Goal: Transaction & Acquisition: Book appointment/travel/reservation

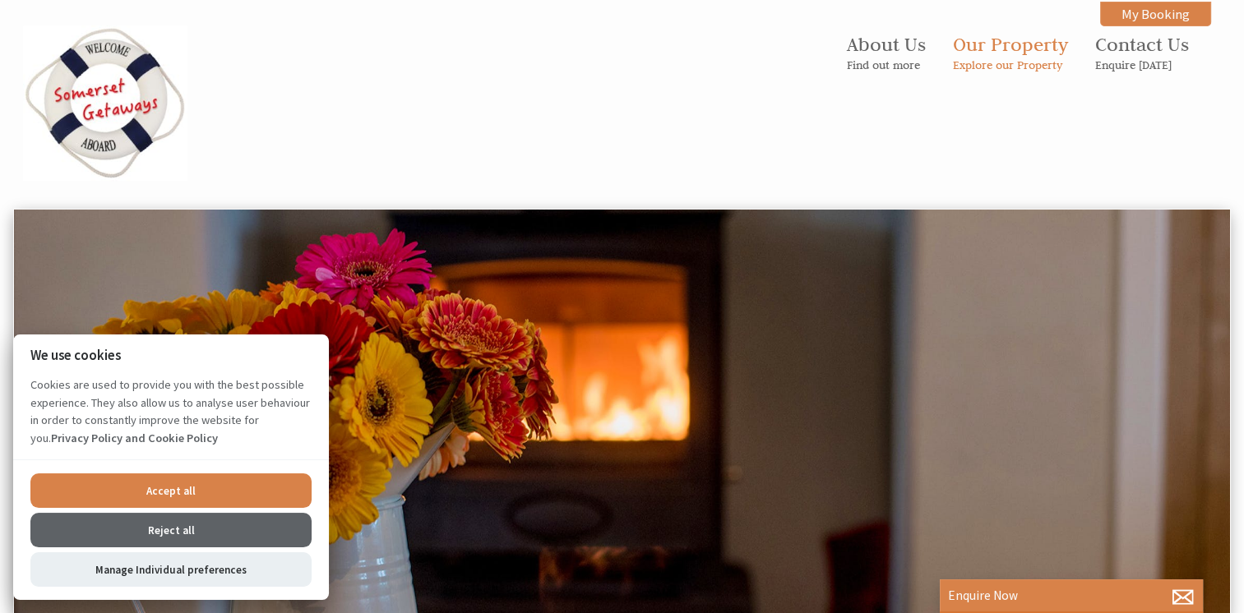
click at [183, 528] on button "Reject all" at bounding box center [170, 530] width 281 height 35
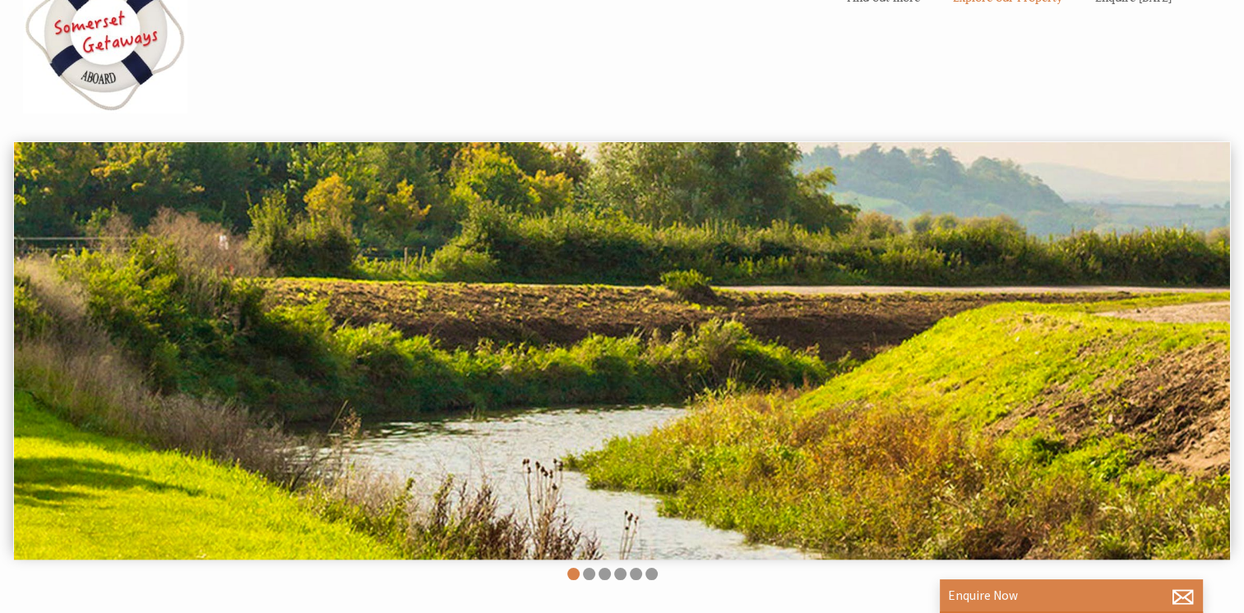
scroll to position [65, 0]
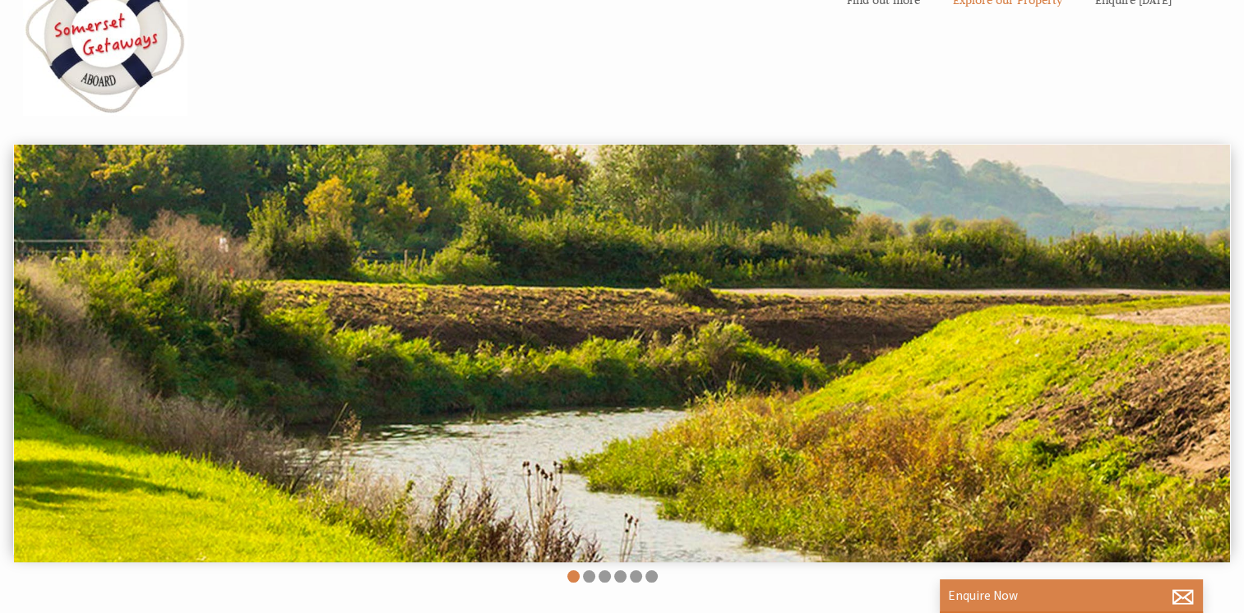
click at [820, 458] on img at bounding box center [622, 354] width 1216 height 418
click at [590, 580] on li at bounding box center [589, 577] width 12 height 12
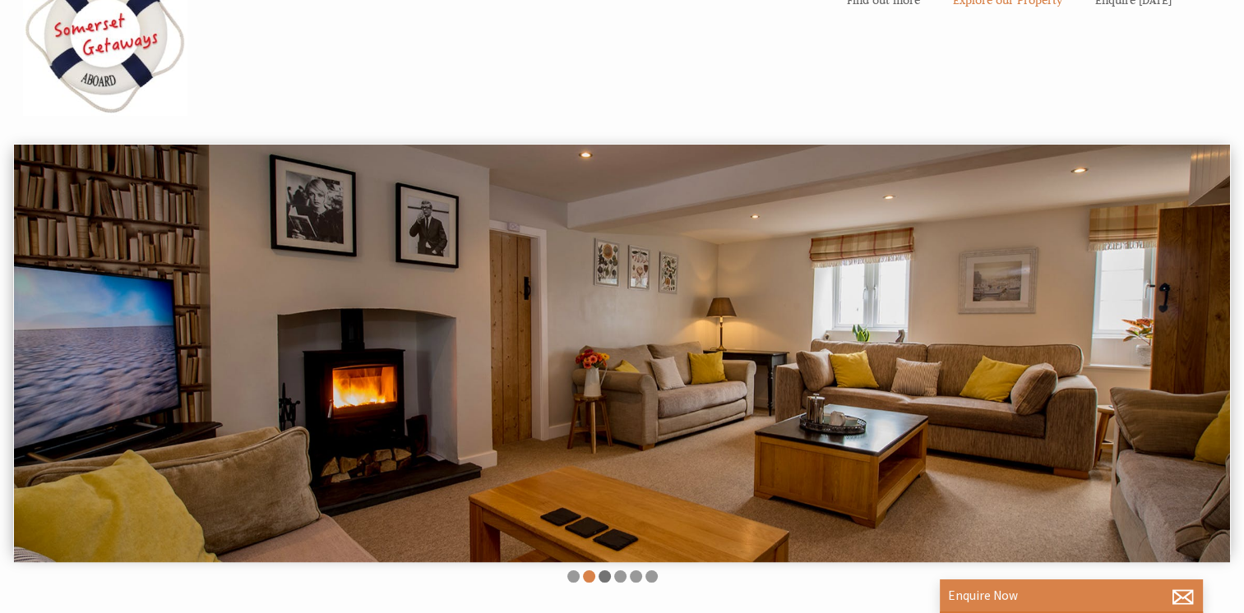
click at [608, 575] on li at bounding box center [605, 577] width 12 height 12
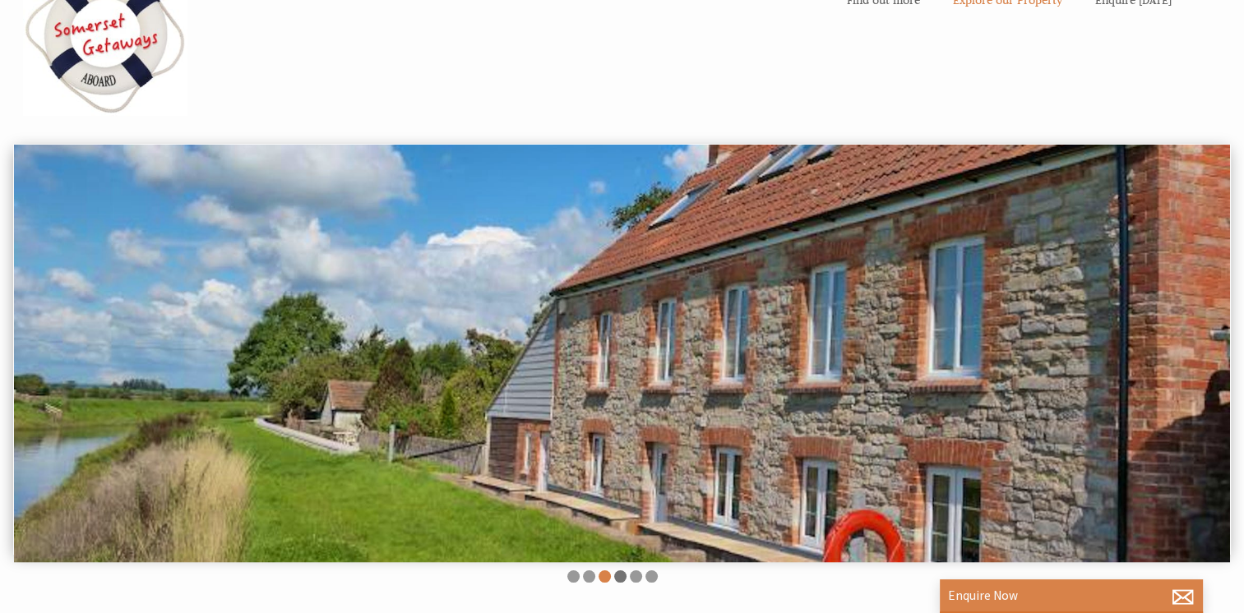
click at [621, 576] on li at bounding box center [620, 577] width 12 height 12
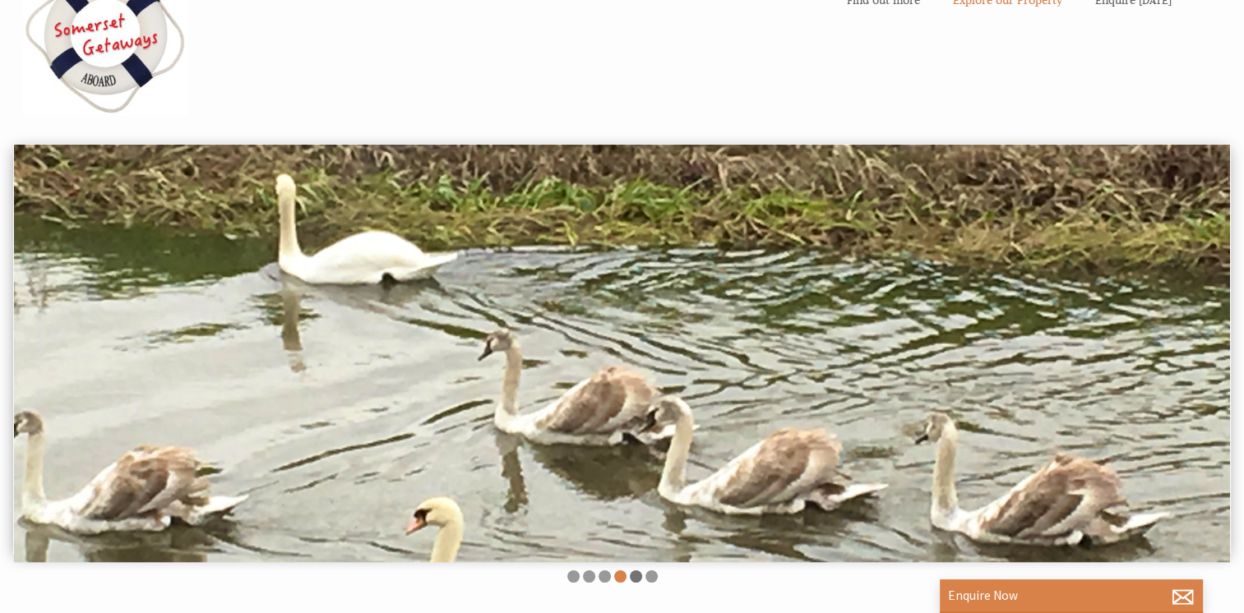
click at [638, 580] on li at bounding box center [636, 577] width 12 height 12
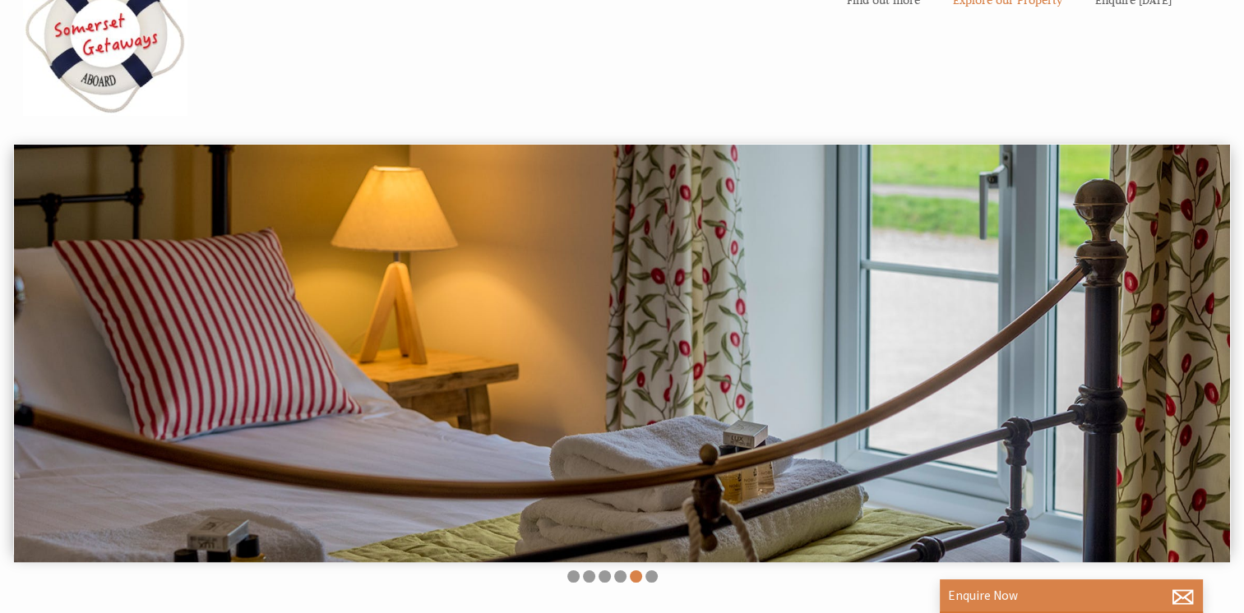
drag, startPoint x: 653, startPoint y: 580, endPoint x: 678, endPoint y: 596, distance: 29.2
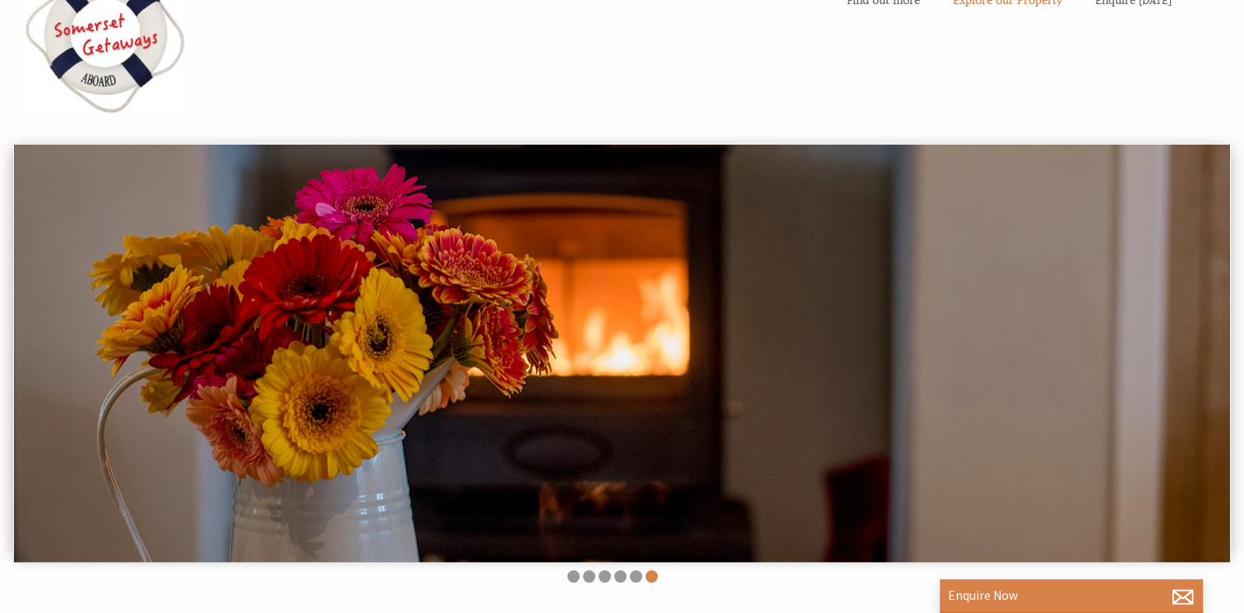
drag, startPoint x: 678, startPoint y: 596, endPoint x: 651, endPoint y: 597, distance: 26.3
drag, startPoint x: 651, startPoint y: 597, endPoint x: 606, endPoint y: 593, distance: 45.4
click at [606, 593] on div "About Us Find out more Our Property Explore our Property Contact Us Enquire [DA…" at bounding box center [622, 607] width 1244 height 1344
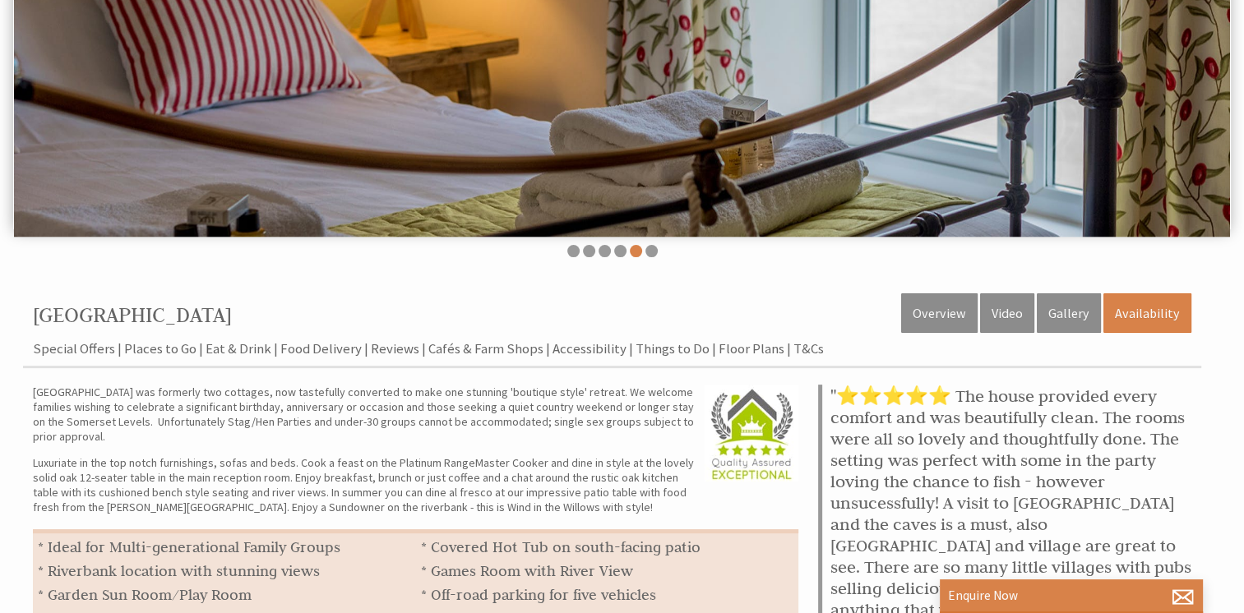
scroll to position [389, 0]
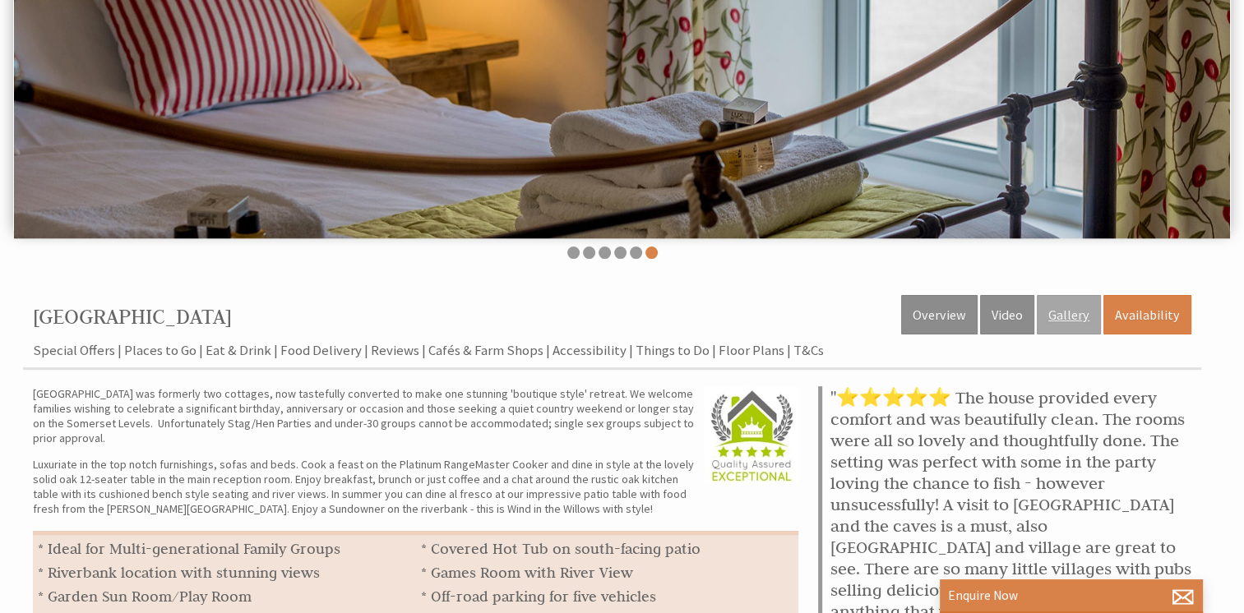
click at [1080, 317] on link "Gallery" at bounding box center [1069, 314] width 64 height 39
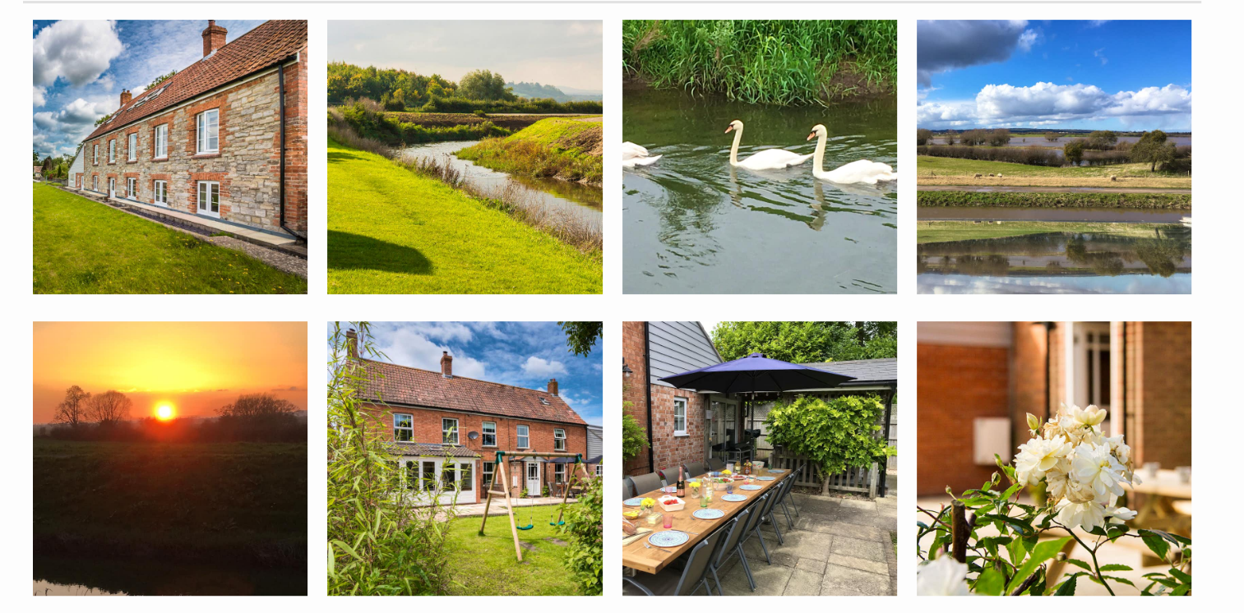
scroll to position [756, 0]
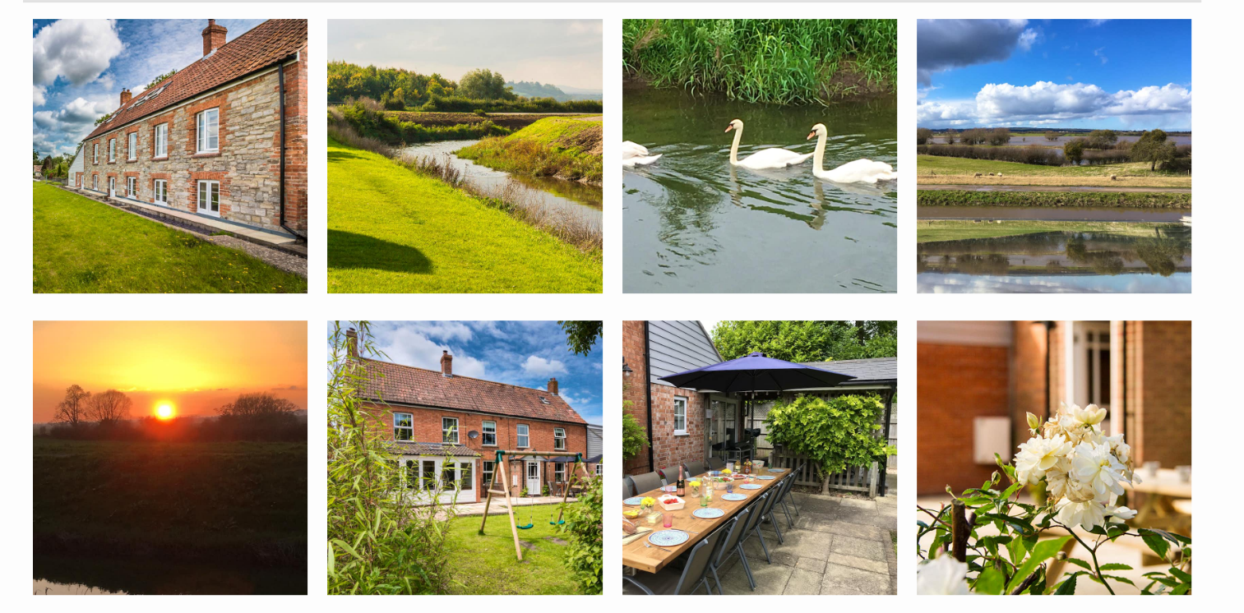
click at [482, 187] on img at bounding box center [464, 156] width 275 height 275
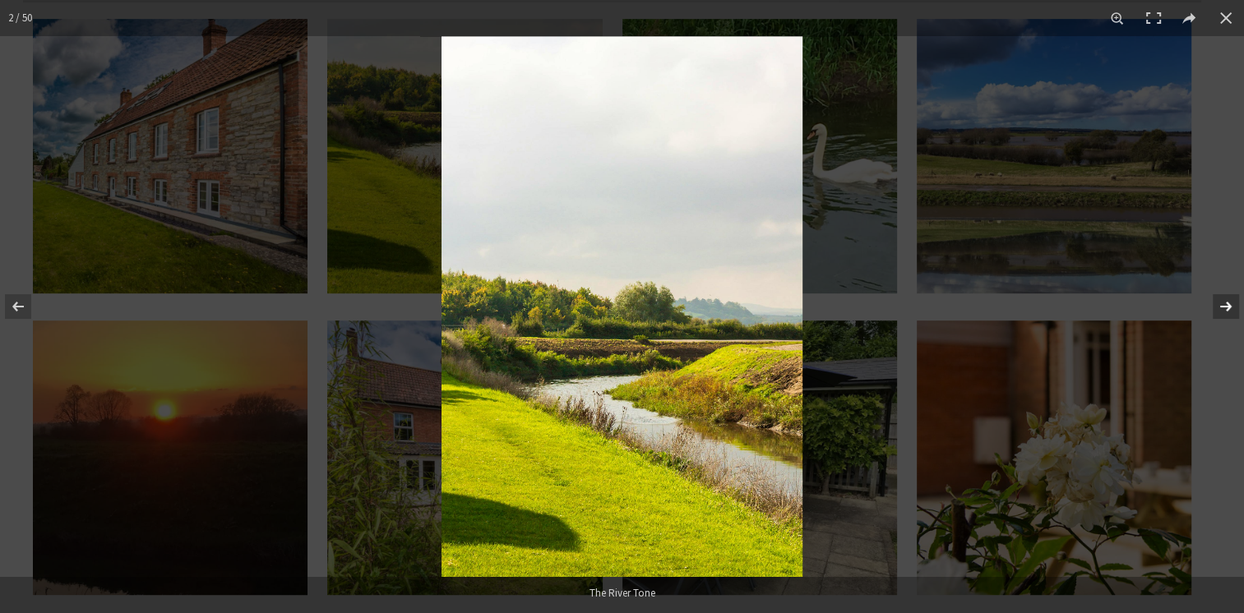
click at [1220, 311] on button at bounding box center [1215, 307] width 58 height 82
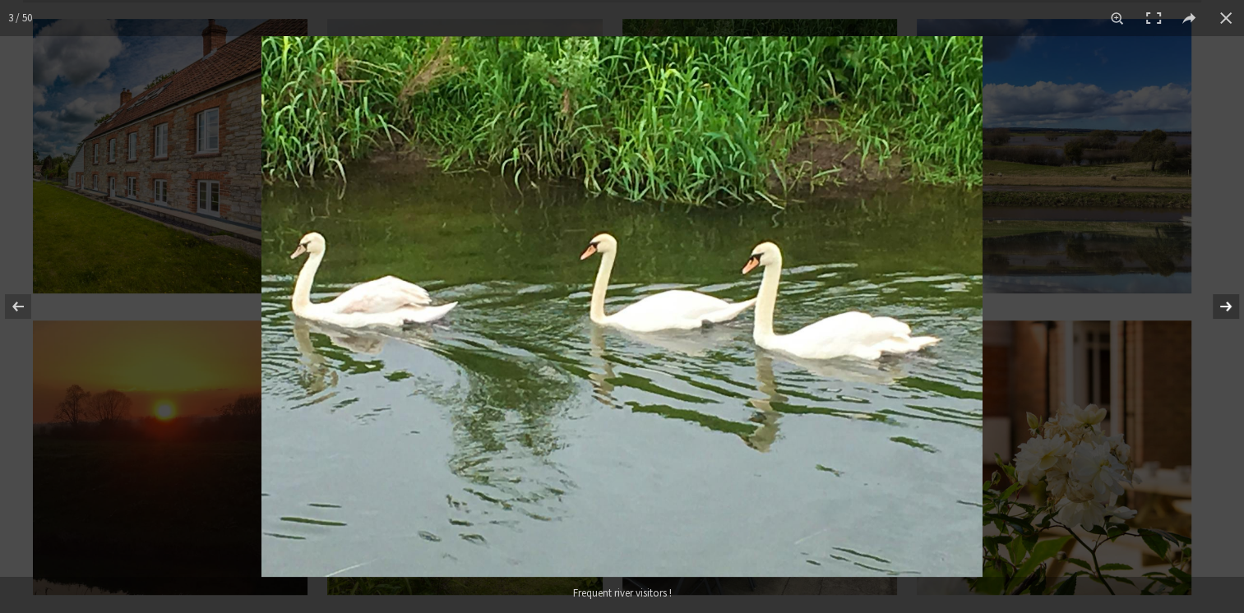
click at [1227, 311] on button at bounding box center [1215, 307] width 58 height 82
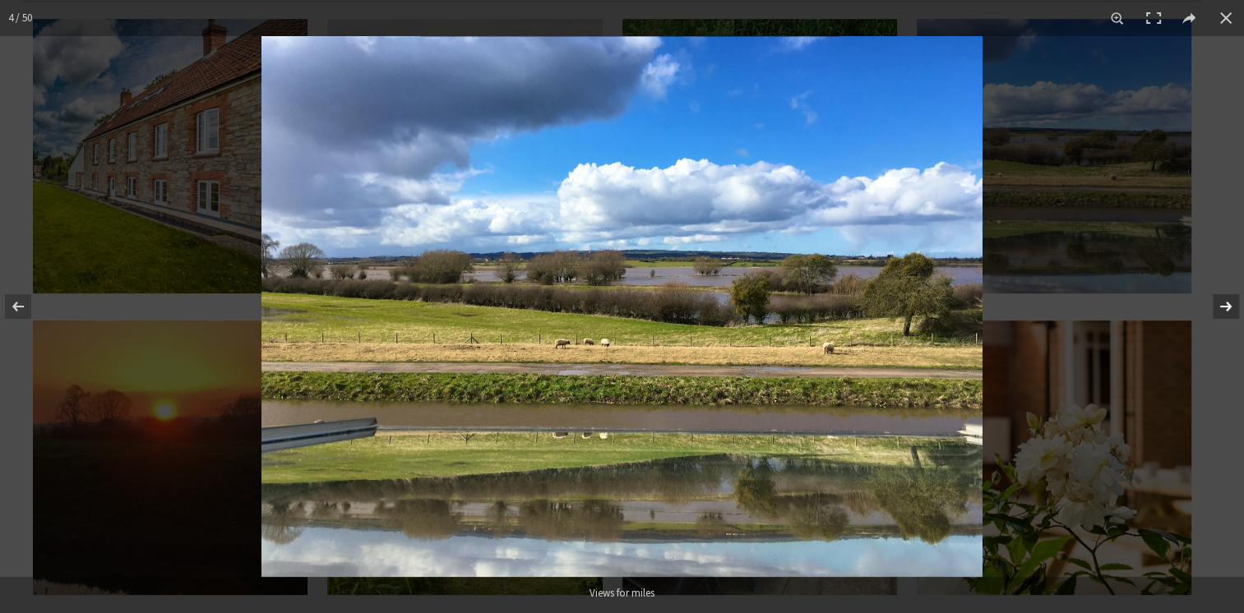
click at [1229, 312] on button at bounding box center [1215, 307] width 58 height 82
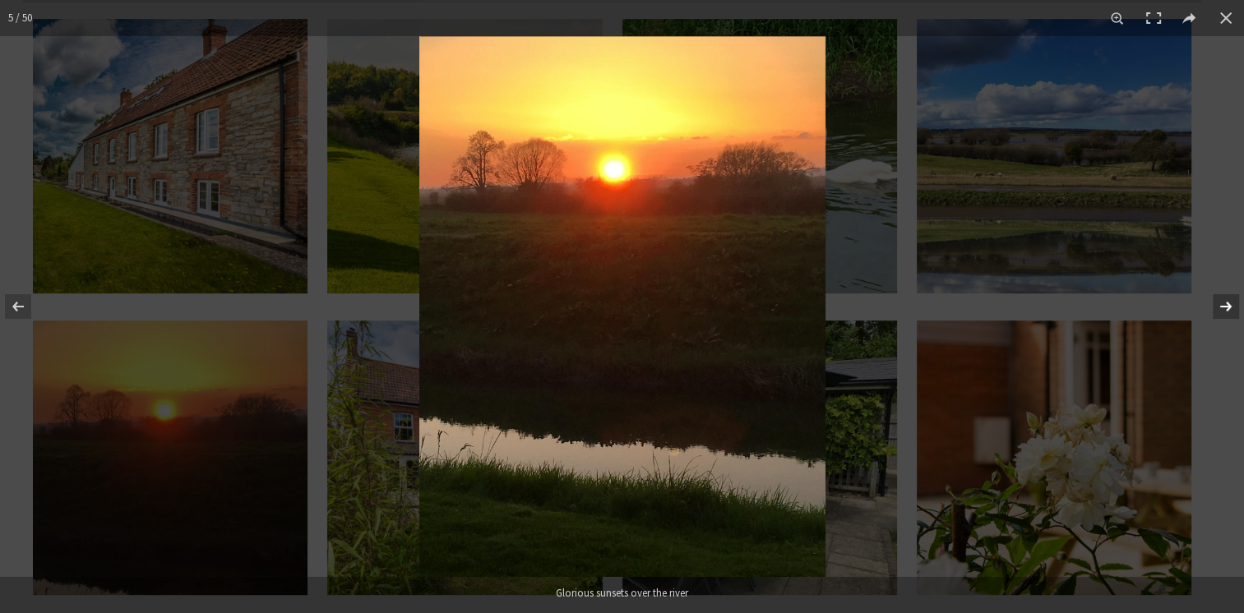
click at [1233, 312] on button at bounding box center [1215, 307] width 58 height 82
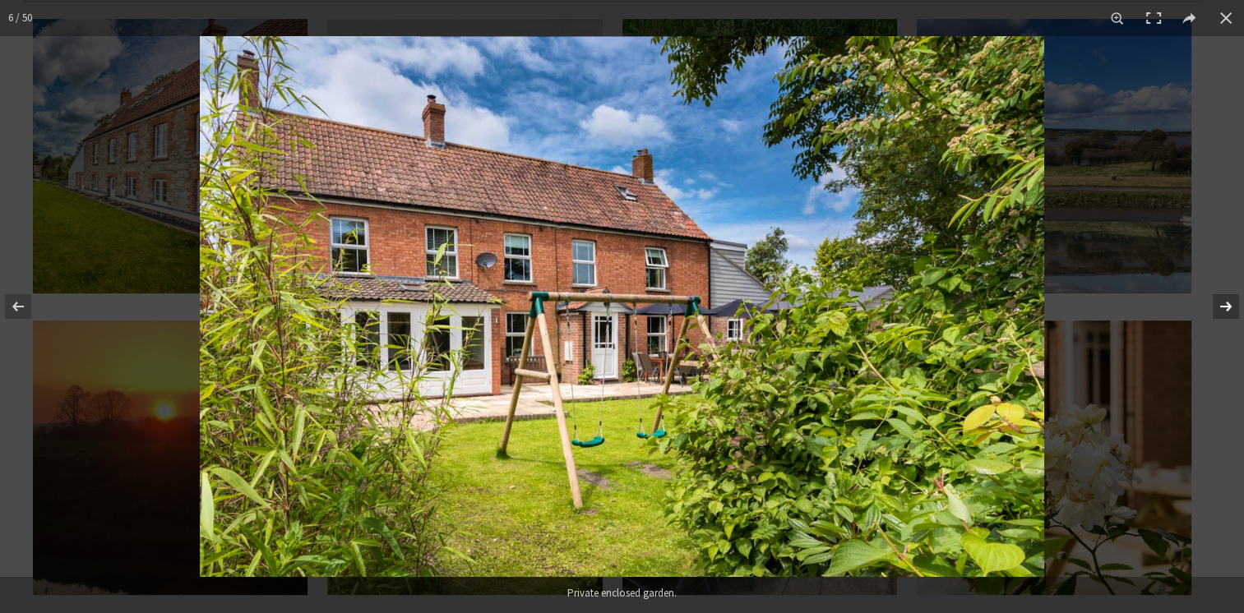
click at [1228, 312] on button at bounding box center [1215, 307] width 58 height 82
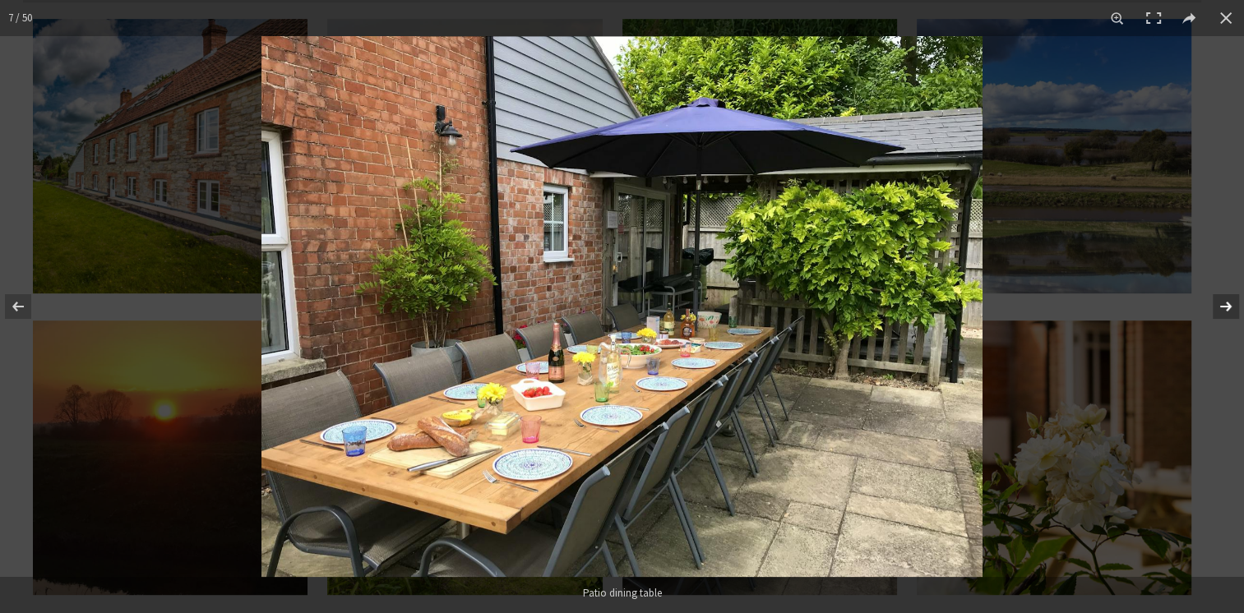
click at [1228, 316] on button at bounding box center [1215, 307] width 58 height 82
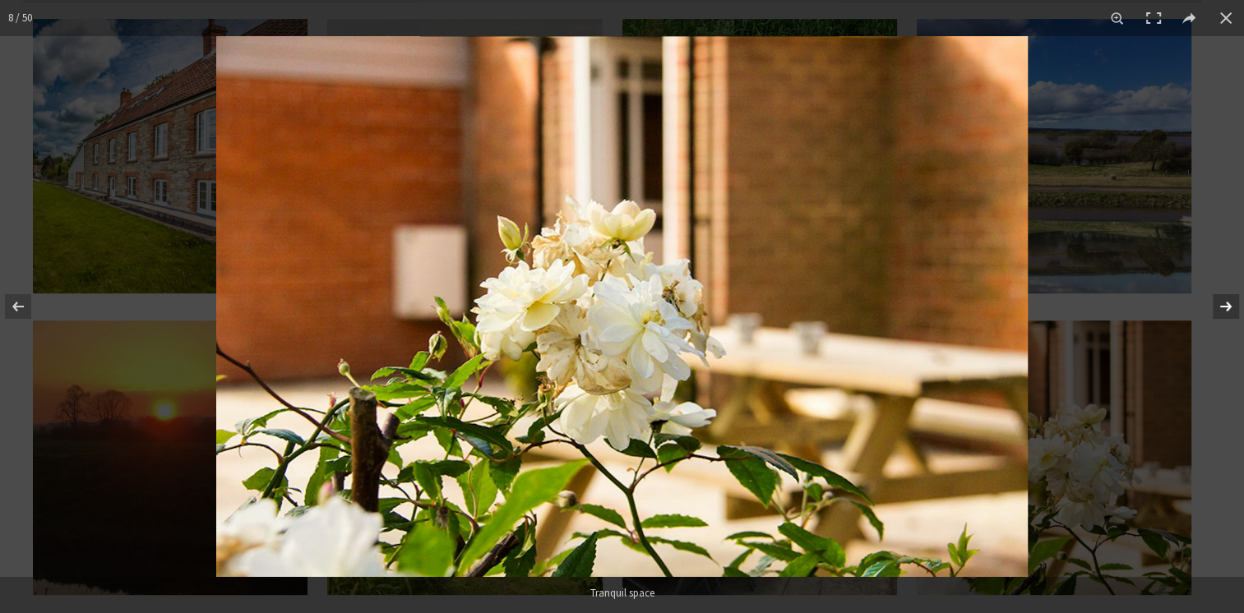
click at [1242, 315] on button at bounding box center [1215, 307] width 58 height 82
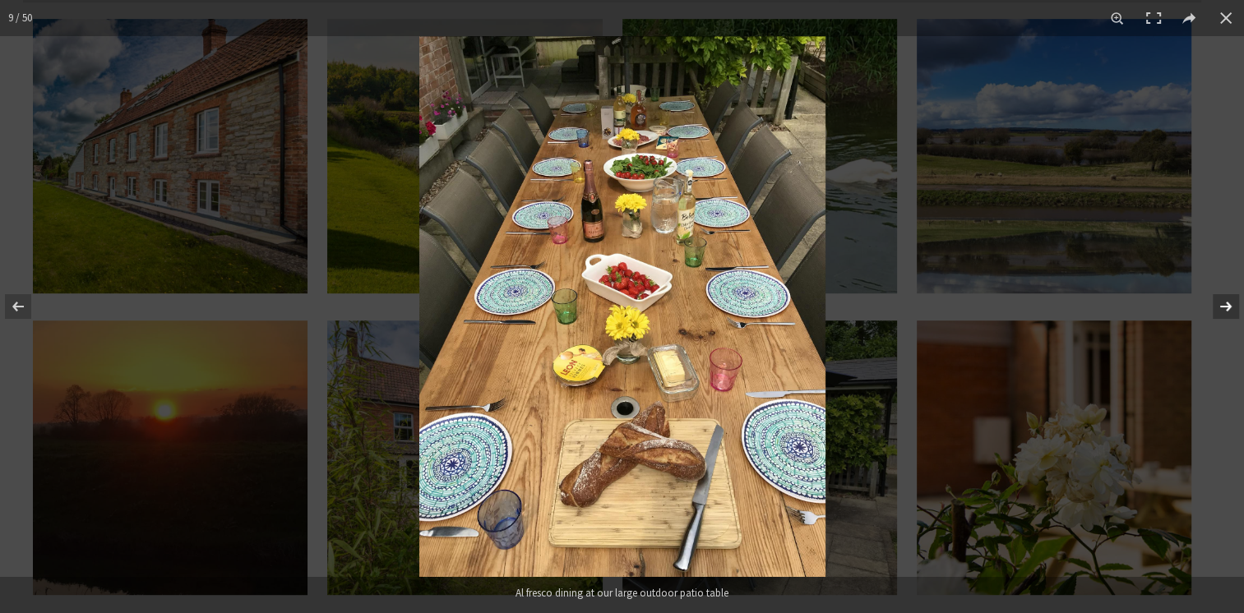
click at [1230, 309] on button at bounding box center [1215, 307] width 58 height 82
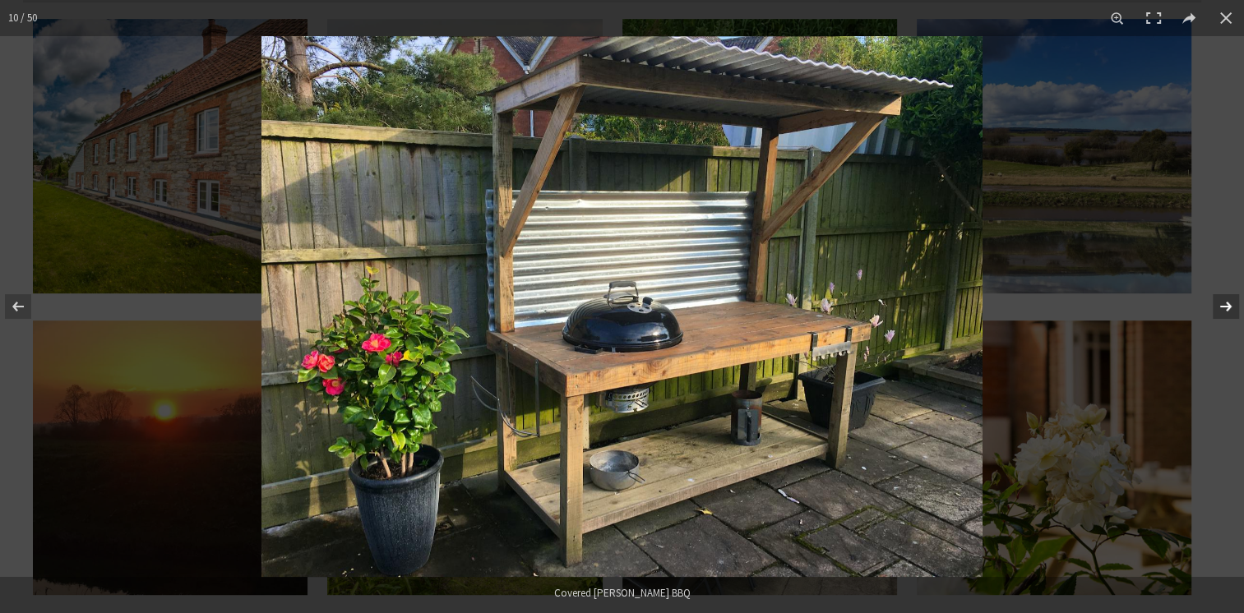
click at [1223, 312] on button at bounding box center [1215, 307] width 58 height 82
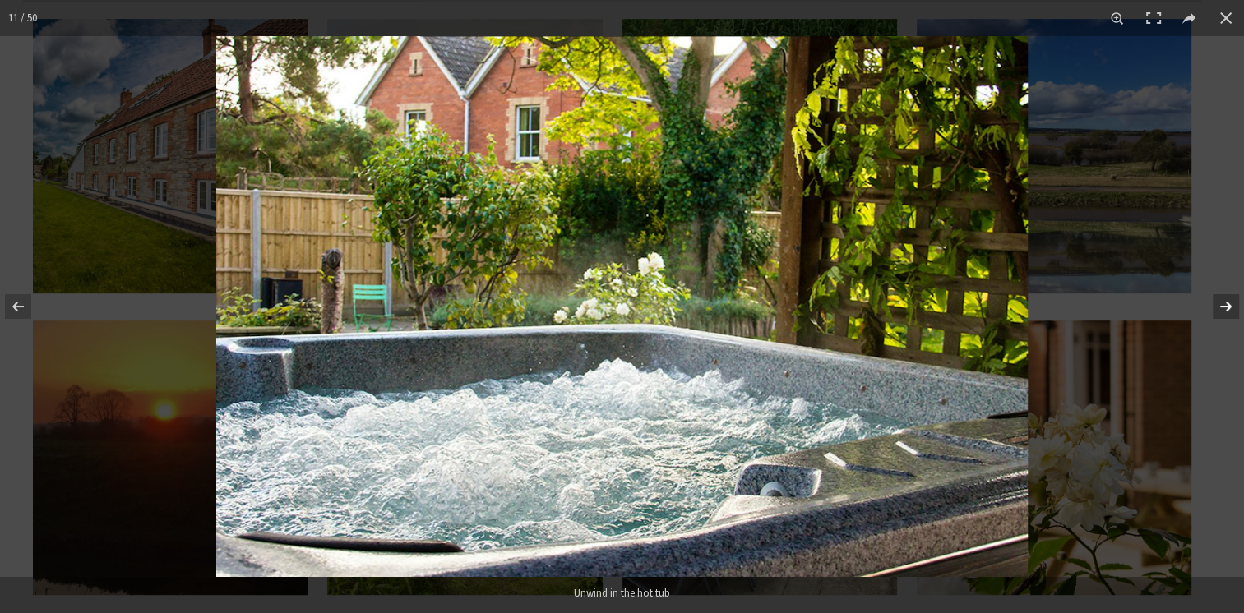
click at [1217, 311] on button at bounding box center [1215, 307] width 58 height 82
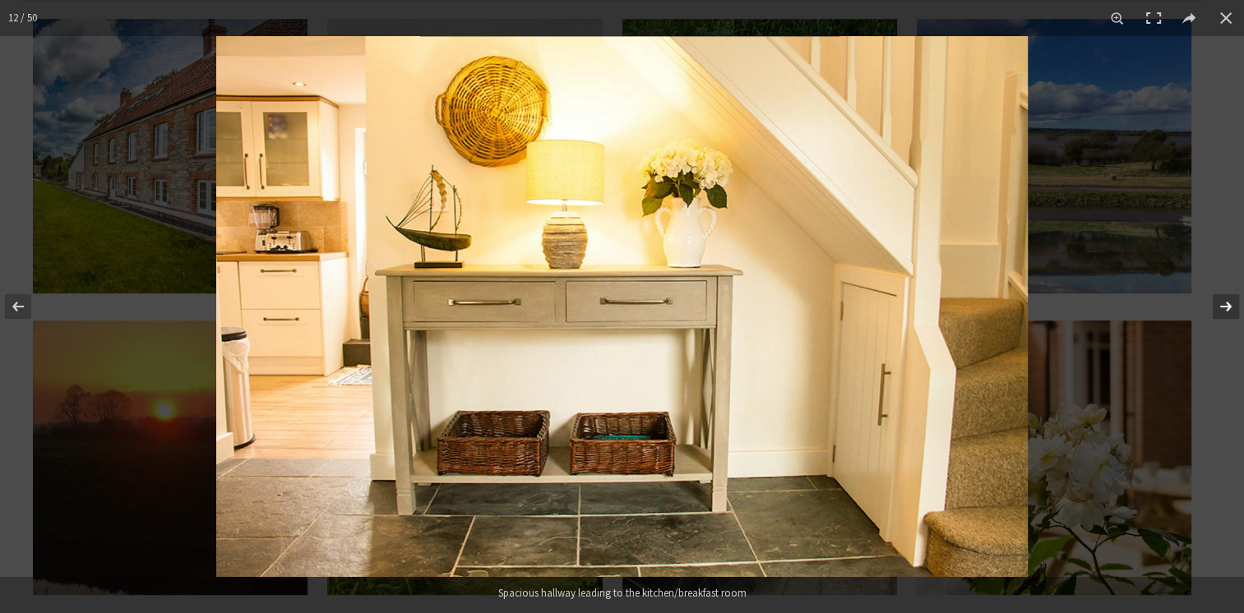
click at [1222, 315] on button at bounding box center [1215, 307] width 58 height 82
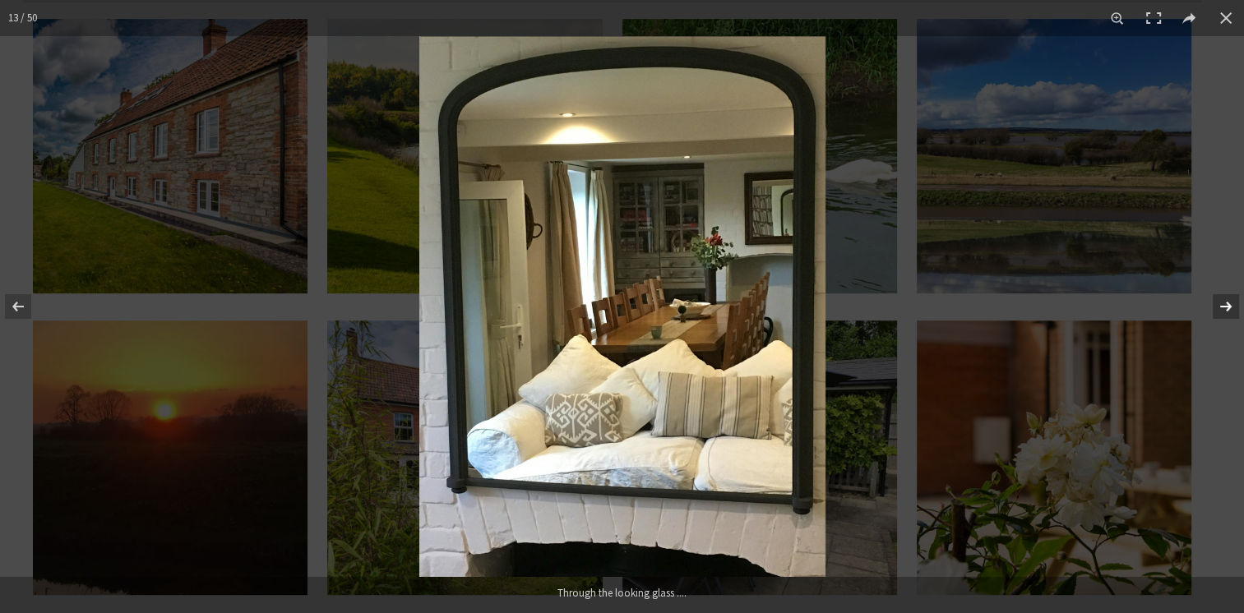
click at [1224, 312] on button at bounding box center [1215, 307] width 58 height 82
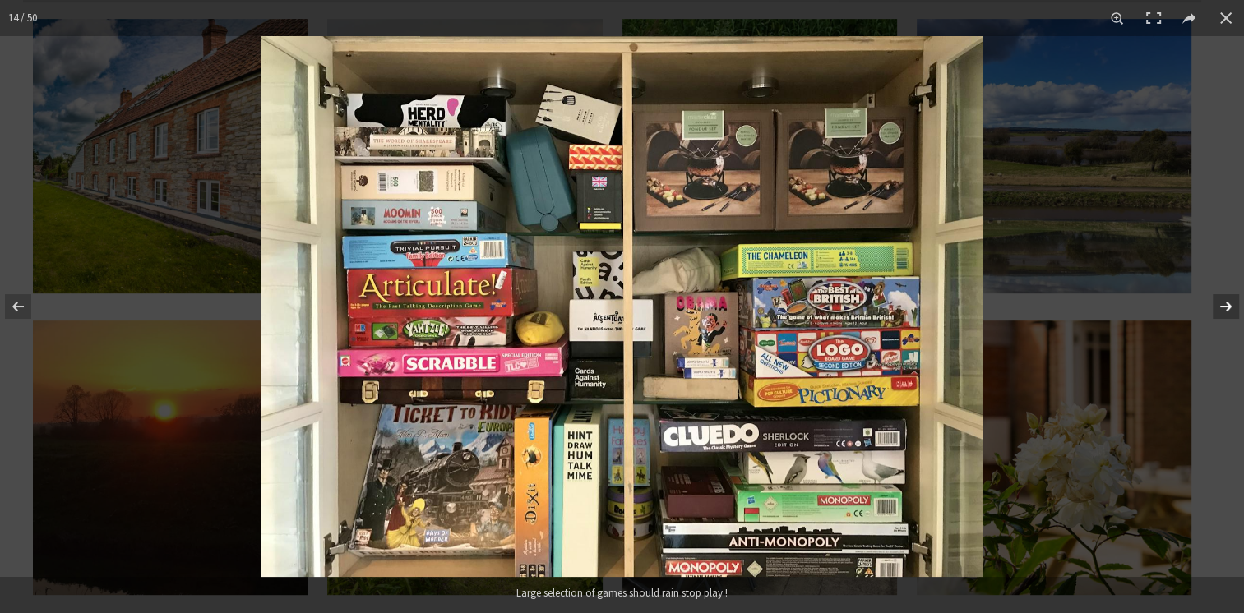
click at [1228, 310] on button at bounding box center [1215, 307] width 58 height 82
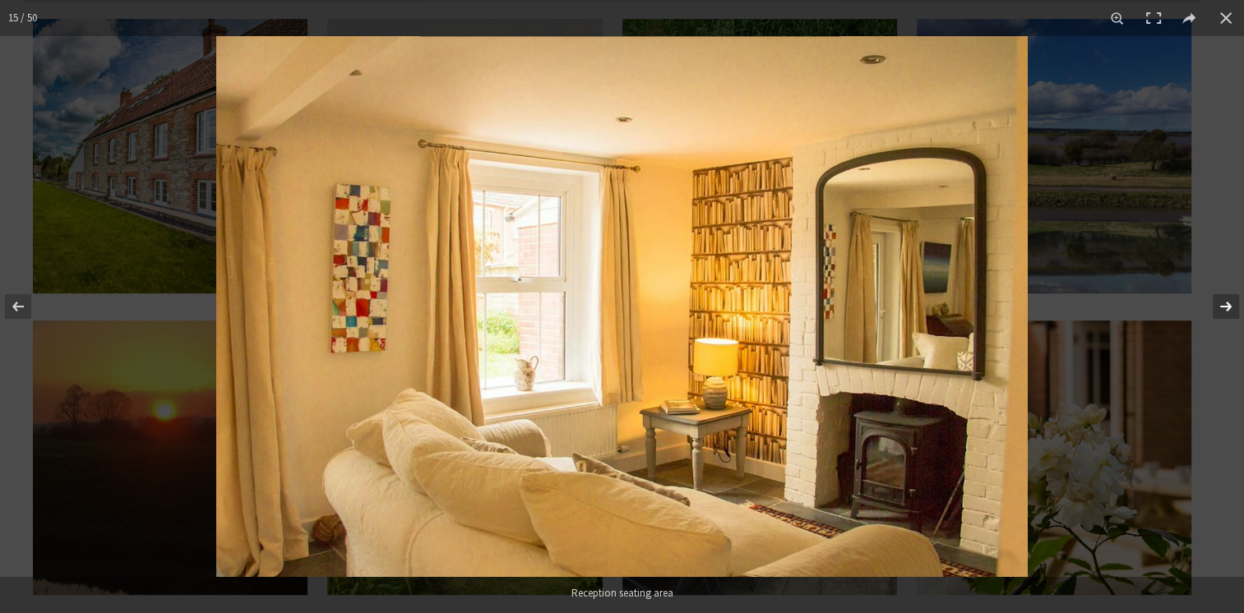
click at [1223, 312] on button at bounding box center [1215, 307] width 58 height 82
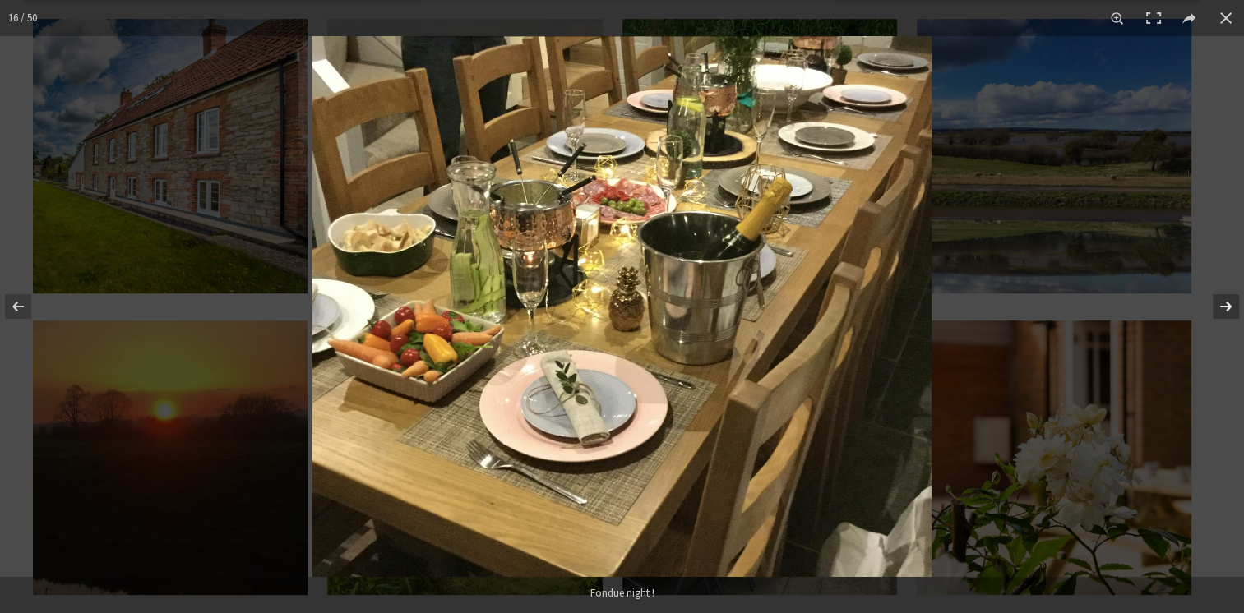
click at [1226, 312] on button at bounding box center [1215, 307] width 58 height 82
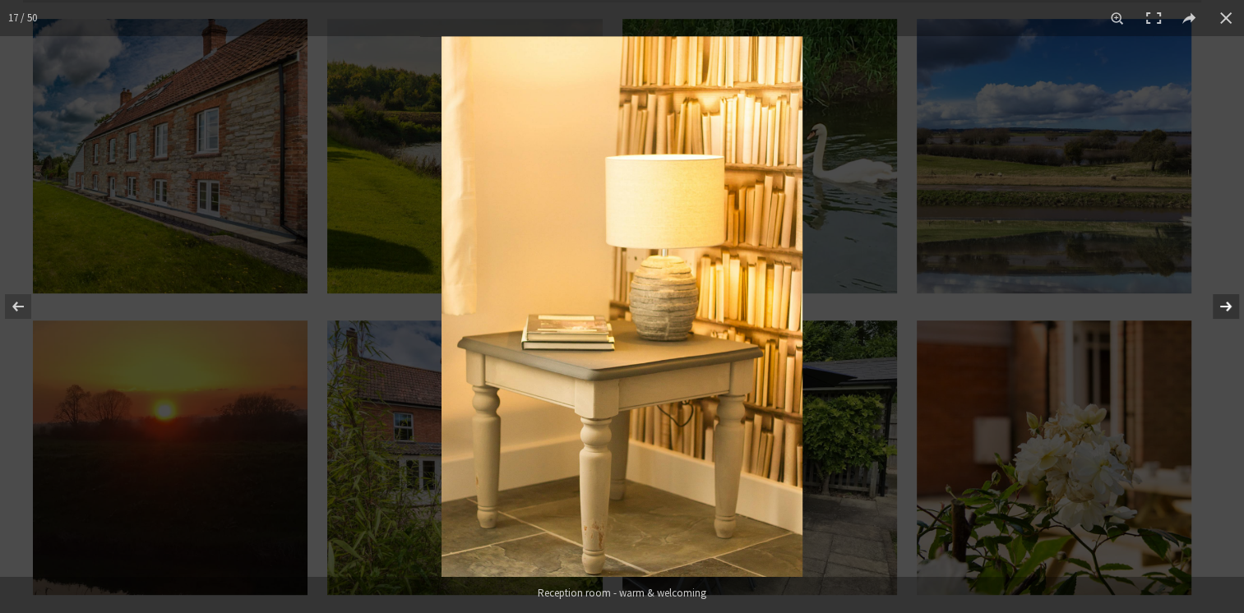
click at [1225, 312] on button at bounding box center [1215, 307] width 58 height 82
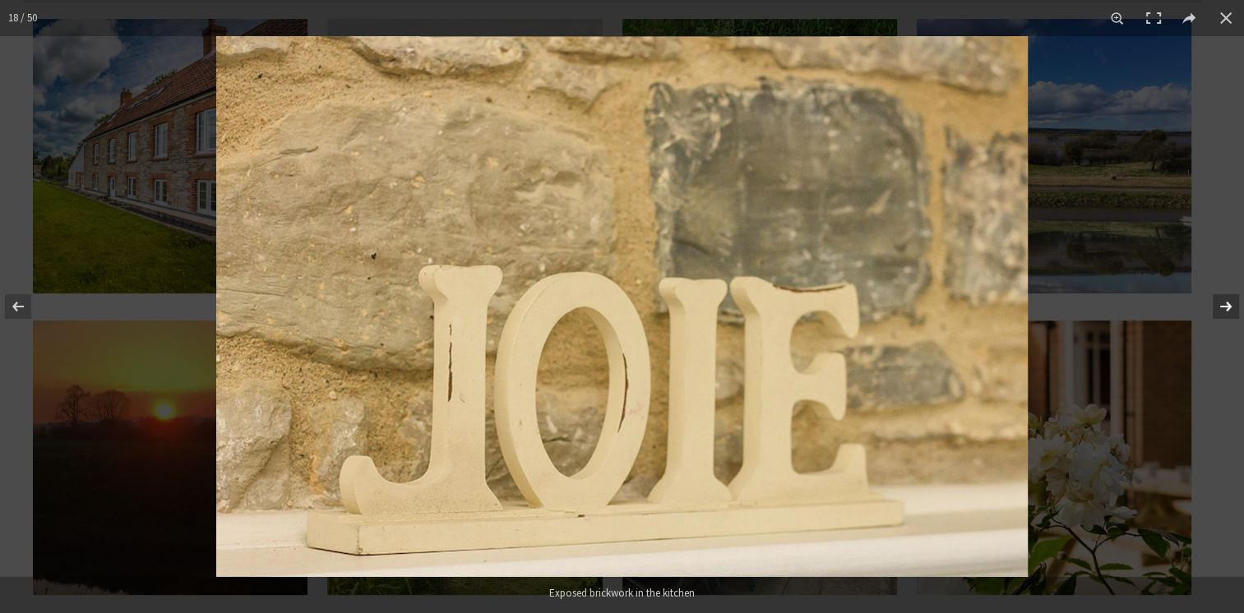
click at [1222, 308] on button at bounding box center [1215, 307] width 58 height 82
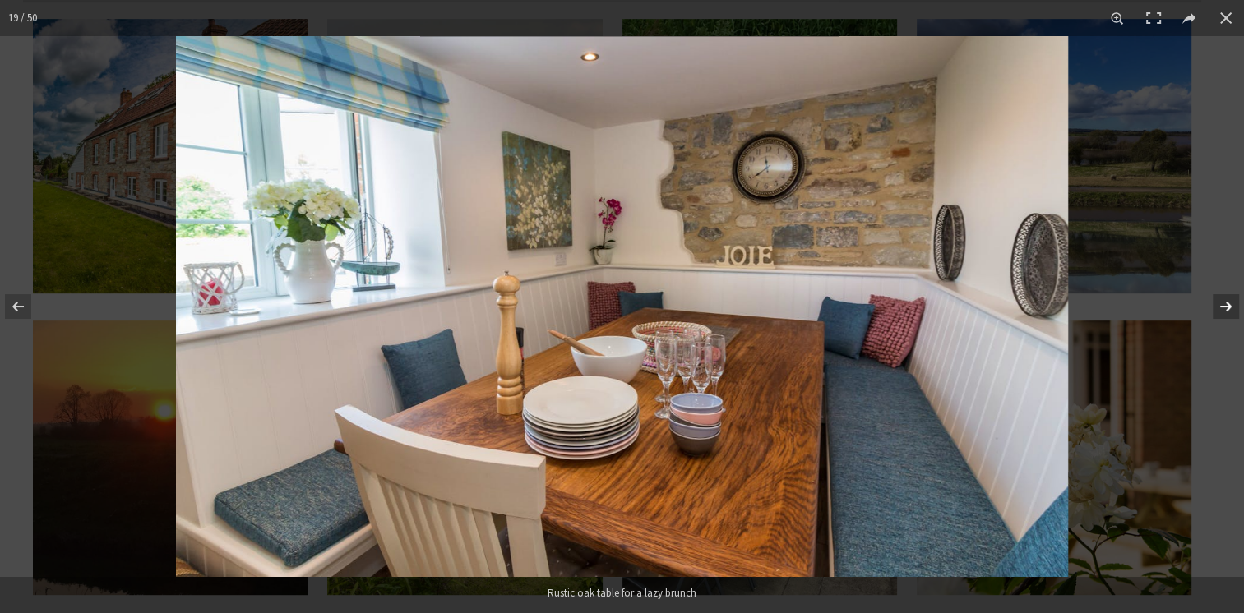
click at [1223, 307] on button at bounding box center [1215, 307] width 58 height 82
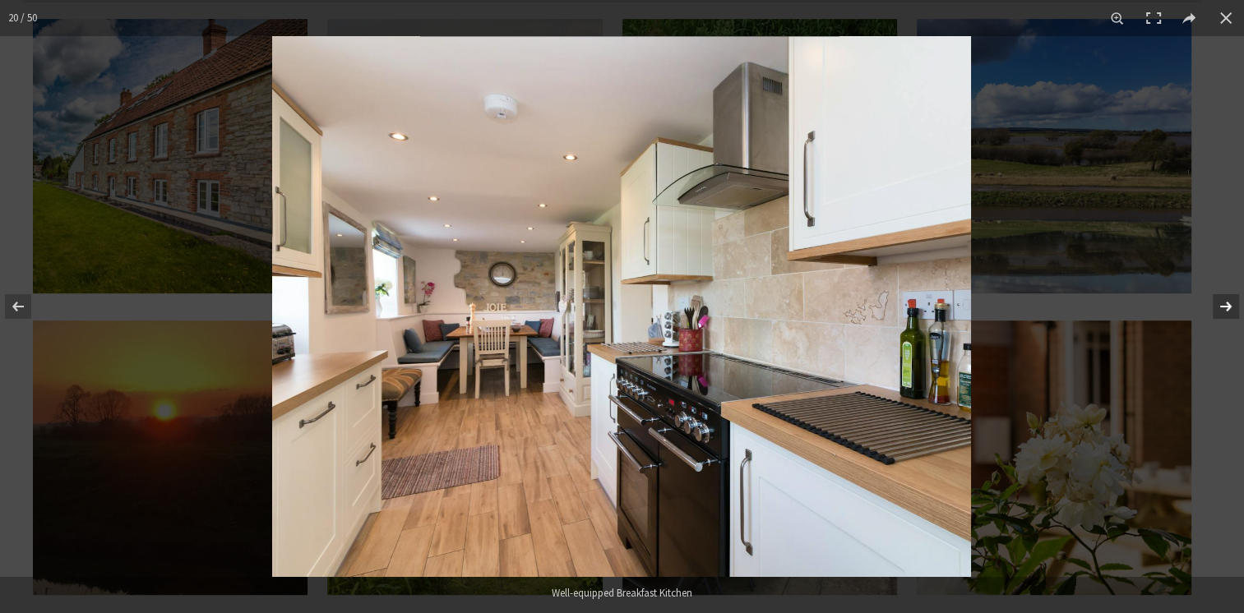
click at [1220, 308] on button at bounding box center [1215, 307] width 58 height 82
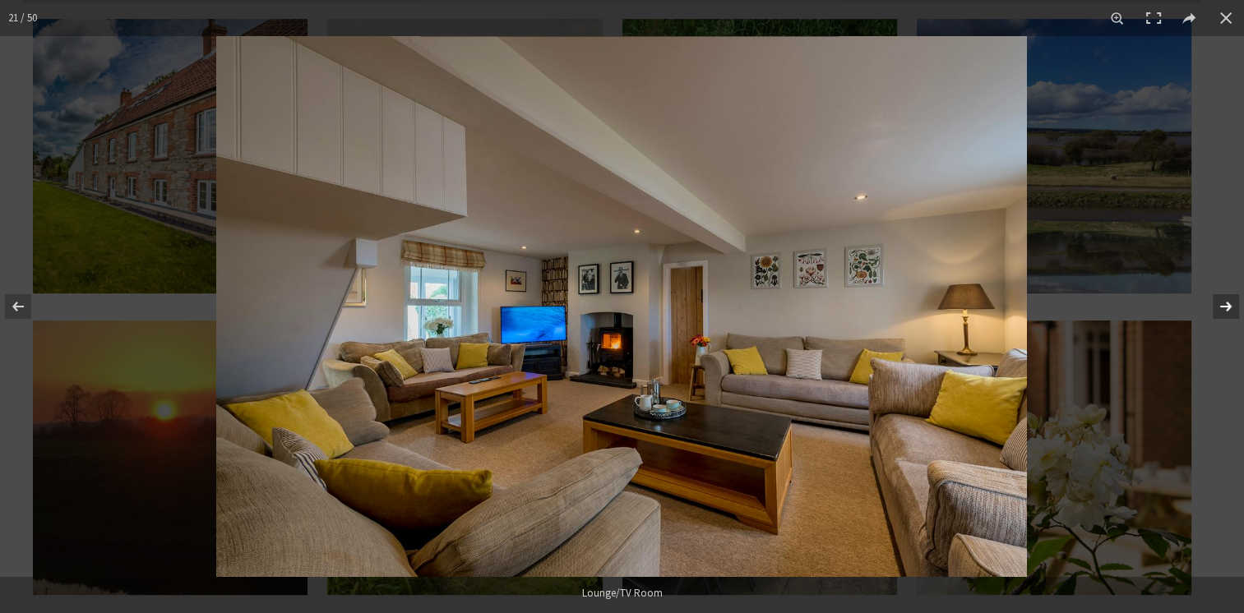
click at [1219, 308] on button at bounding box center [1215, 307] width 58 height 82
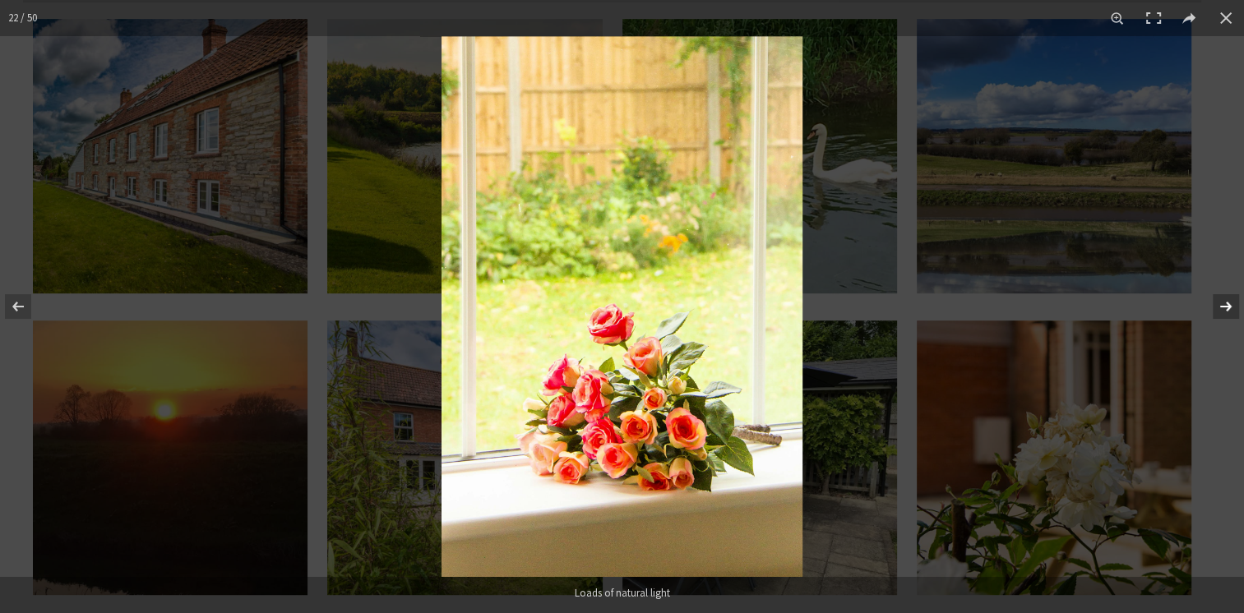
click at [1222, 309] on button at bounding box center [1215, 307] width 58 height 82
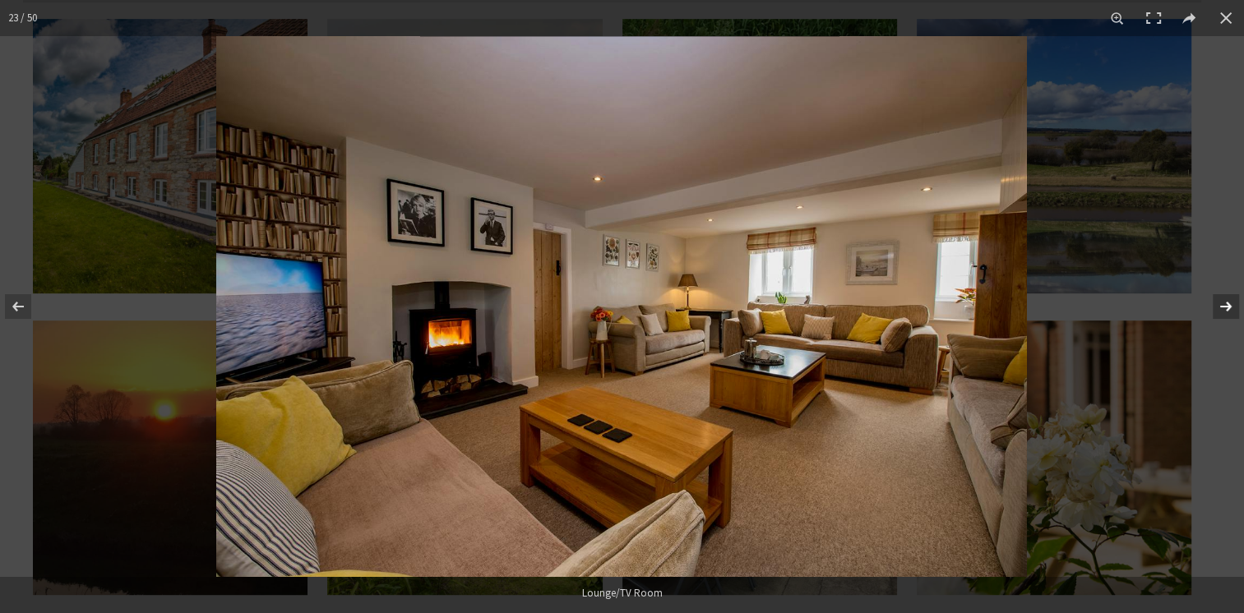
click at [1225, 307] on button at bounding box center [1215, 307] width 58 height 82
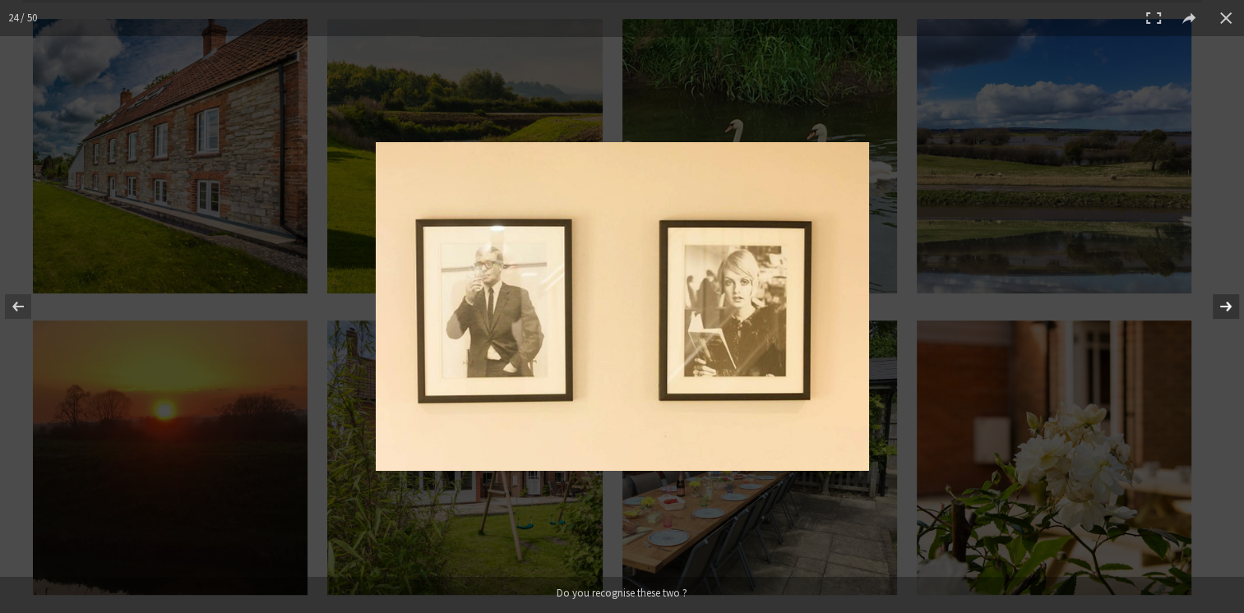
click at [1230, 306] on button at bounding box center [1215, 307] width 58 height 82
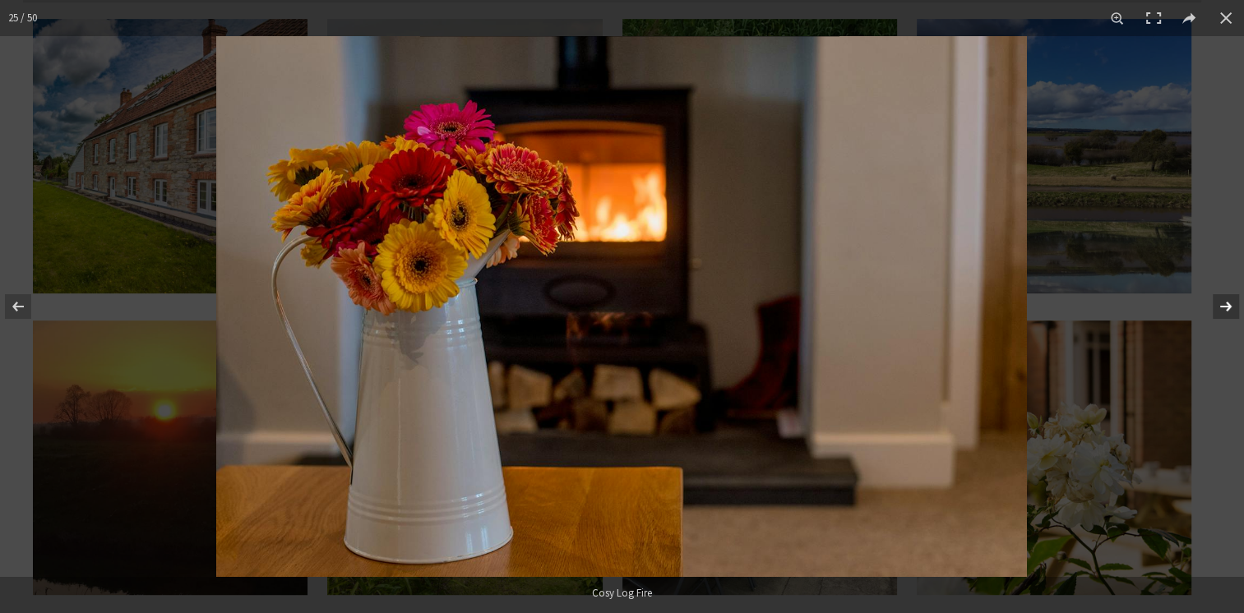
click at [1231, 305] on button at bounding box center [1215, 307] width 58 height 82
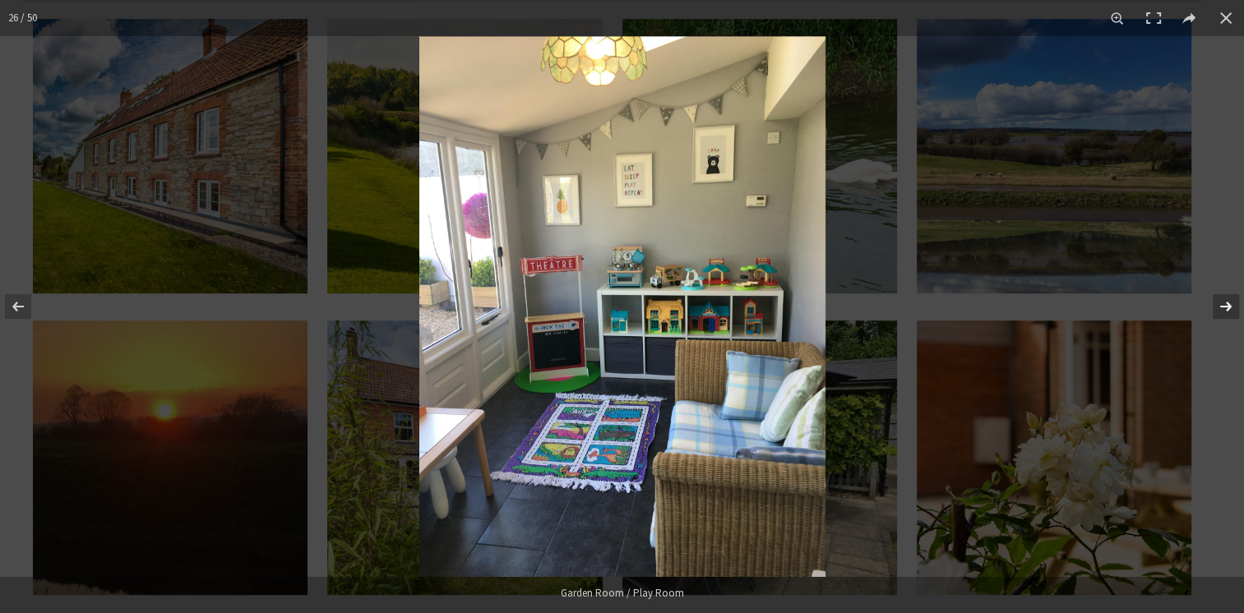
click at [1228, 308] on button at bounding box center [1215, 307] width 58 height 82
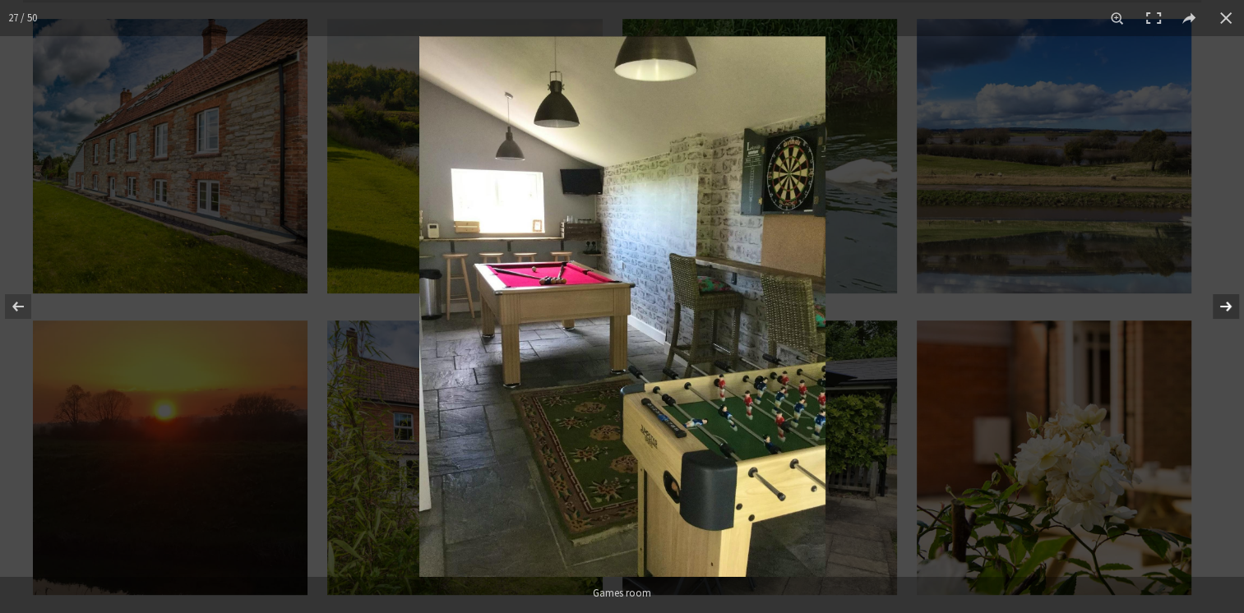
click at [1230, 304] on button at bounding box center [1215, 307] width 58 height 82
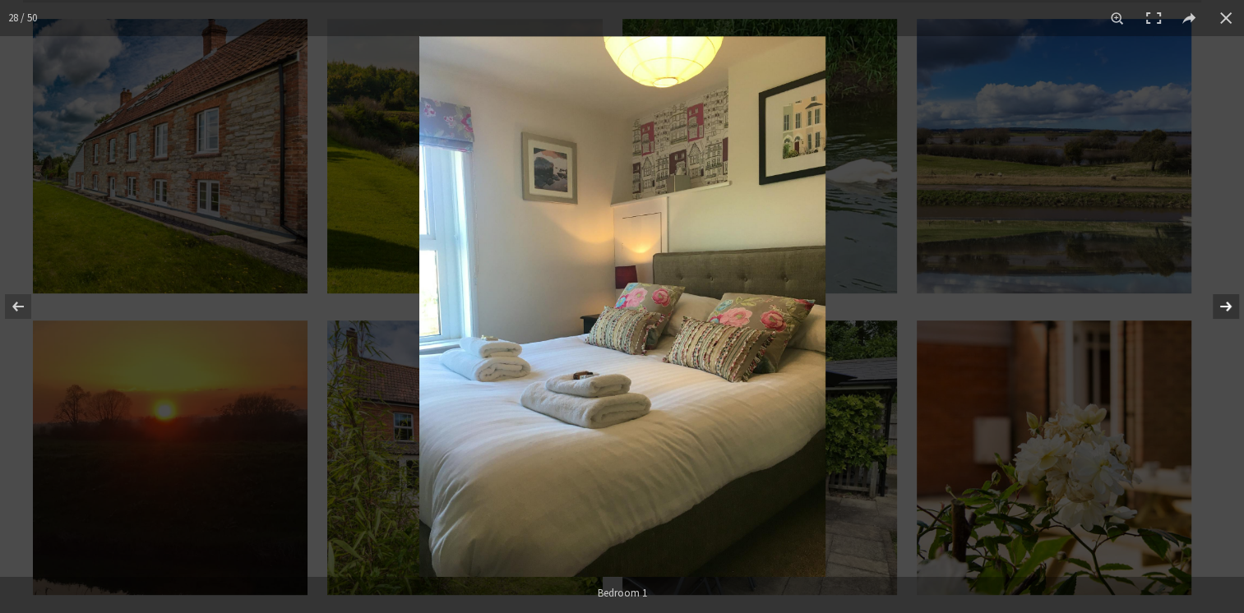
click at [1223, 304] on button at bounding box center [1215, 307] width 58 height 82
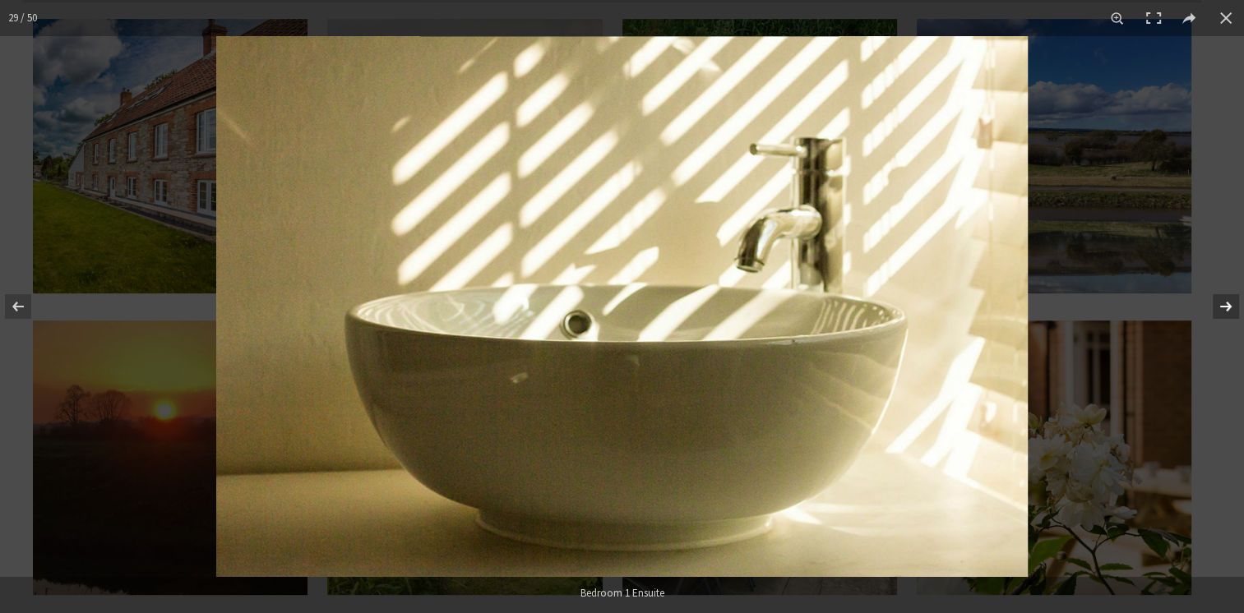
click at [1224, 303] on button at bounding box center [1215, 307] width 58 height 82
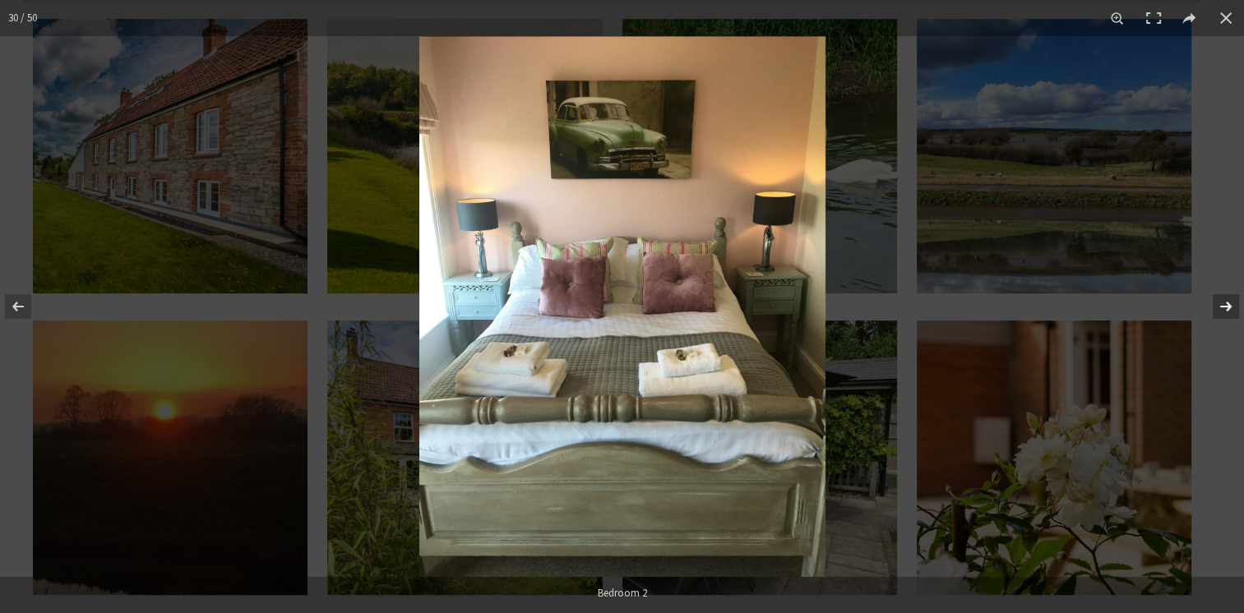
click at [1224, 303] on button at bounding box center [1215, 307] width 58 height 82
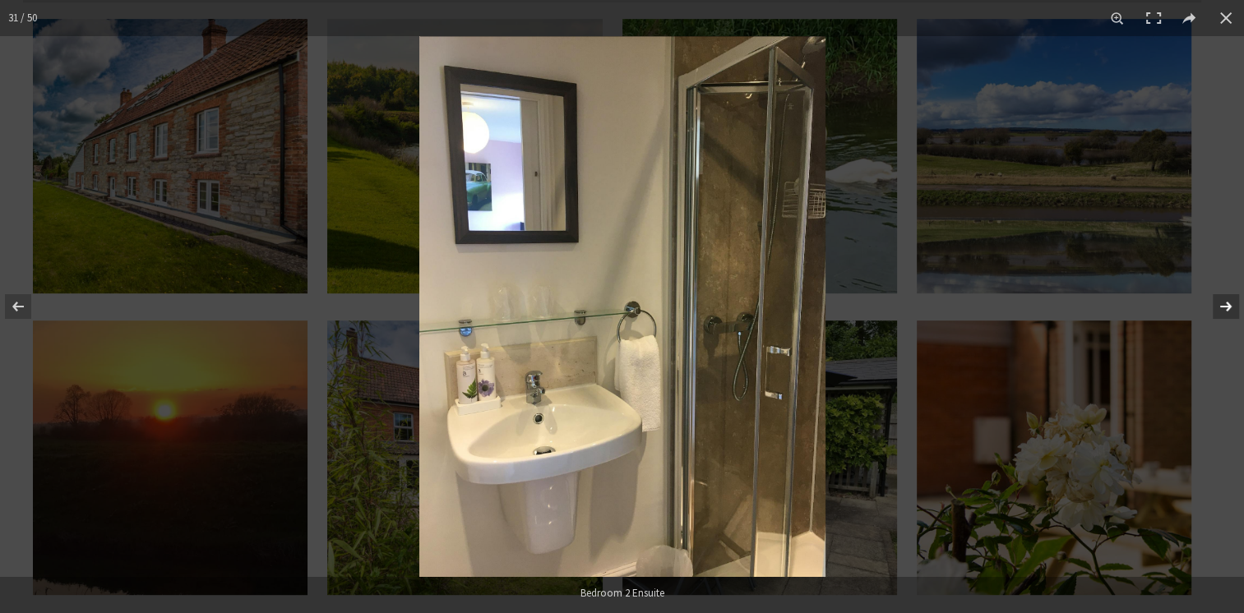
click at [1225, 305] on button at bounding box center [1215, 307] width 58 height 82
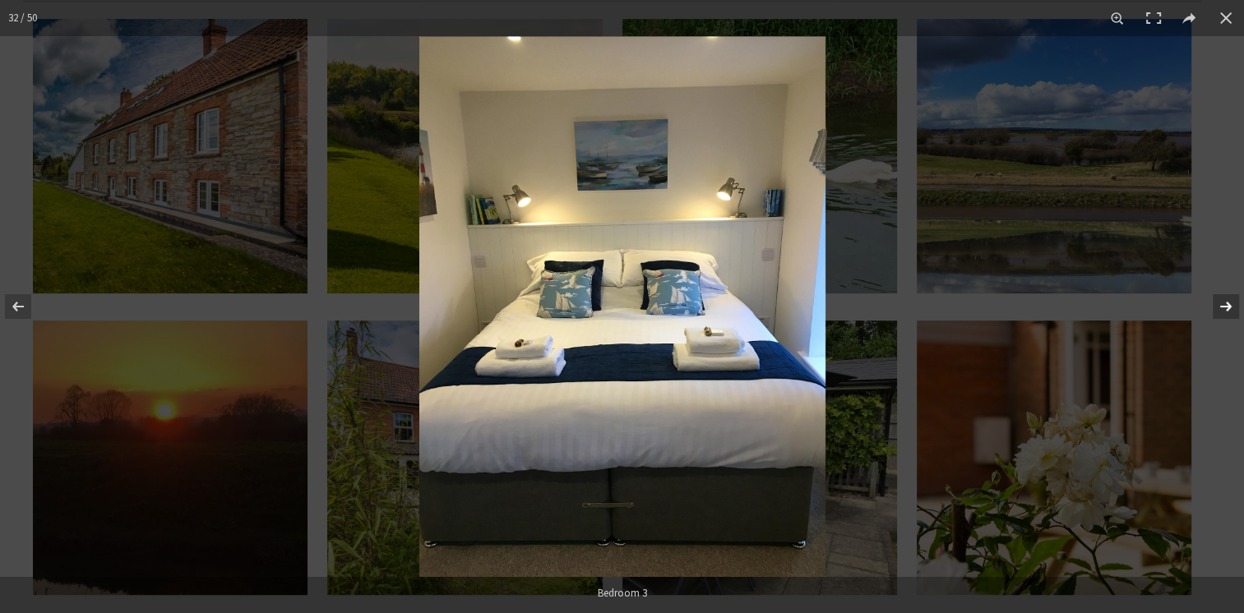
click at [1224, 303] on button at bounding box center [1215, 307] width 58 height 82
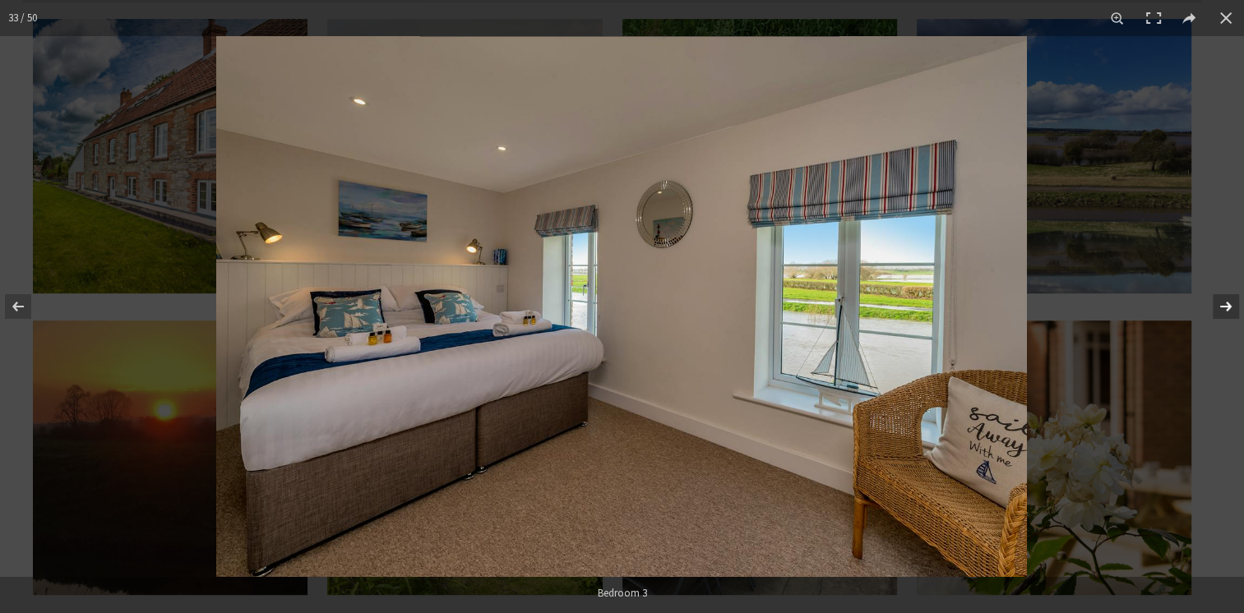
click at [1227, 303] on button at bounding box center [1215, 307] width 58 height 82
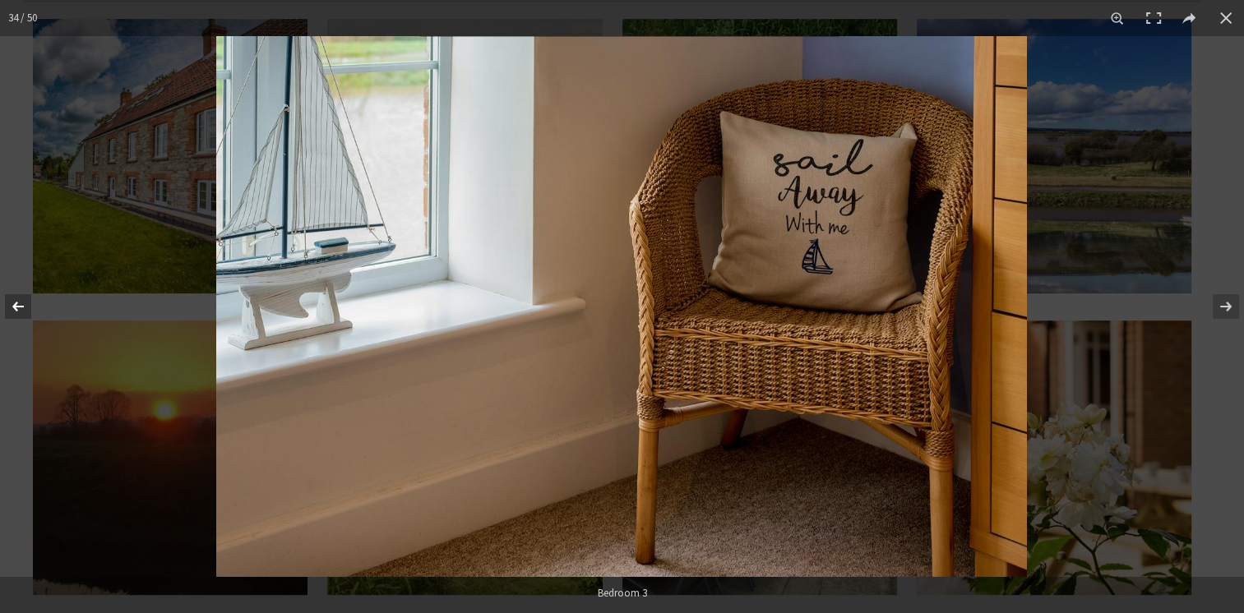
click at [38, 311] on button at bounding box center [29, 307] width 58 height 82
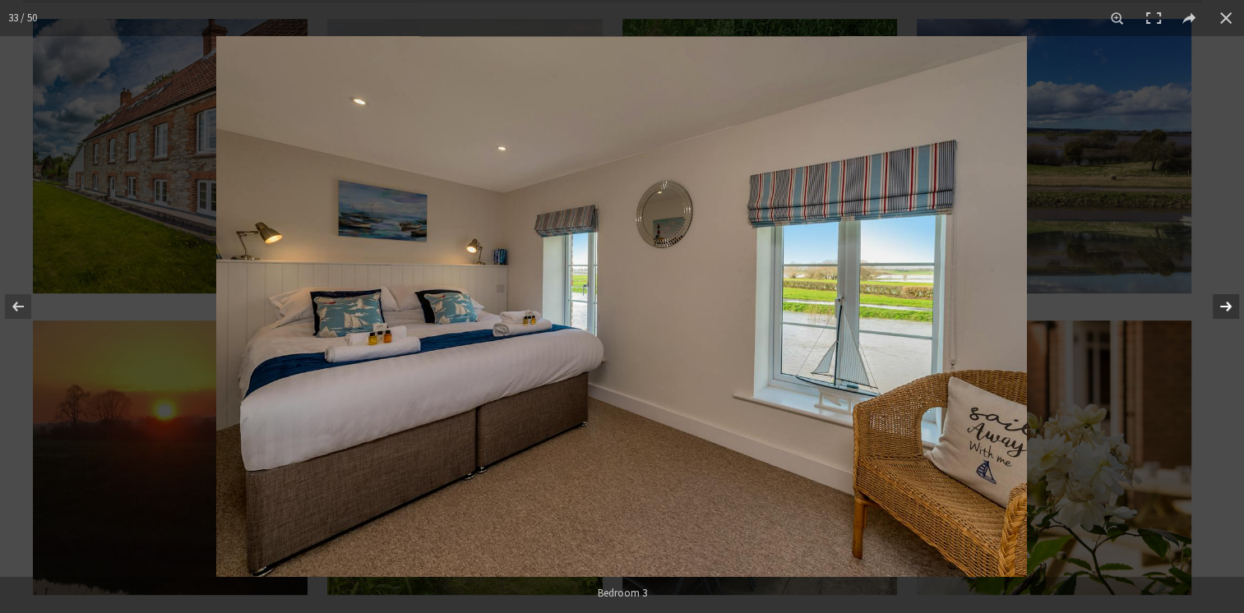
click at [1220, 302] on button at bounding box center [1215, 307] width 58 height 82
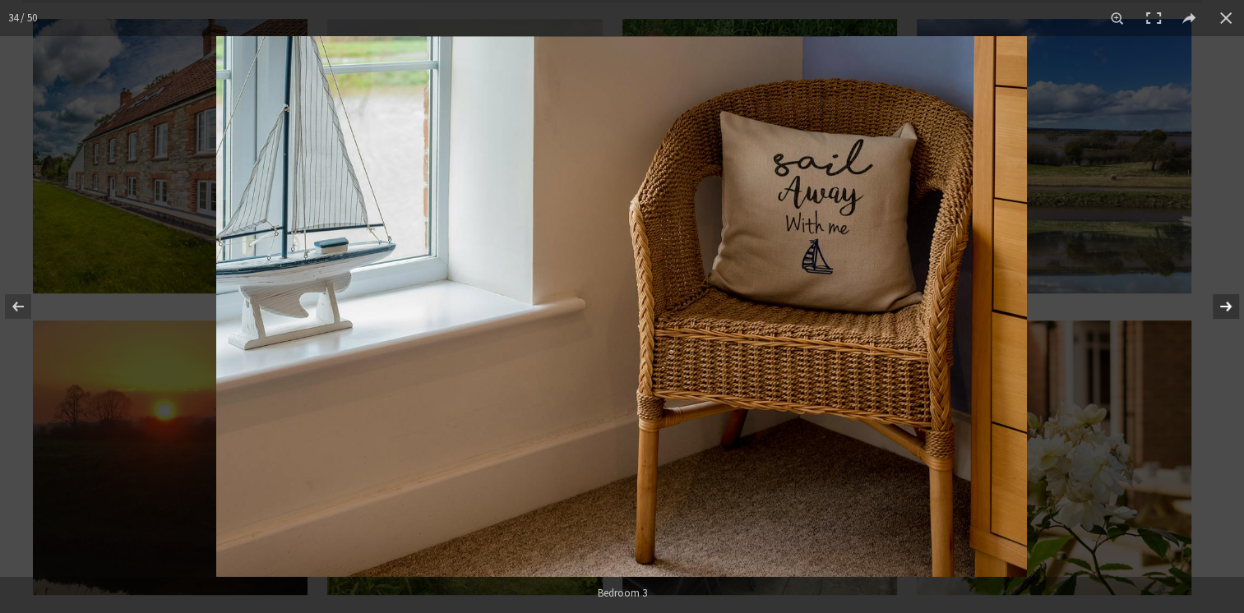
click at [1210, 306] on button at bounding box center [1215, 307] width 58 height 82
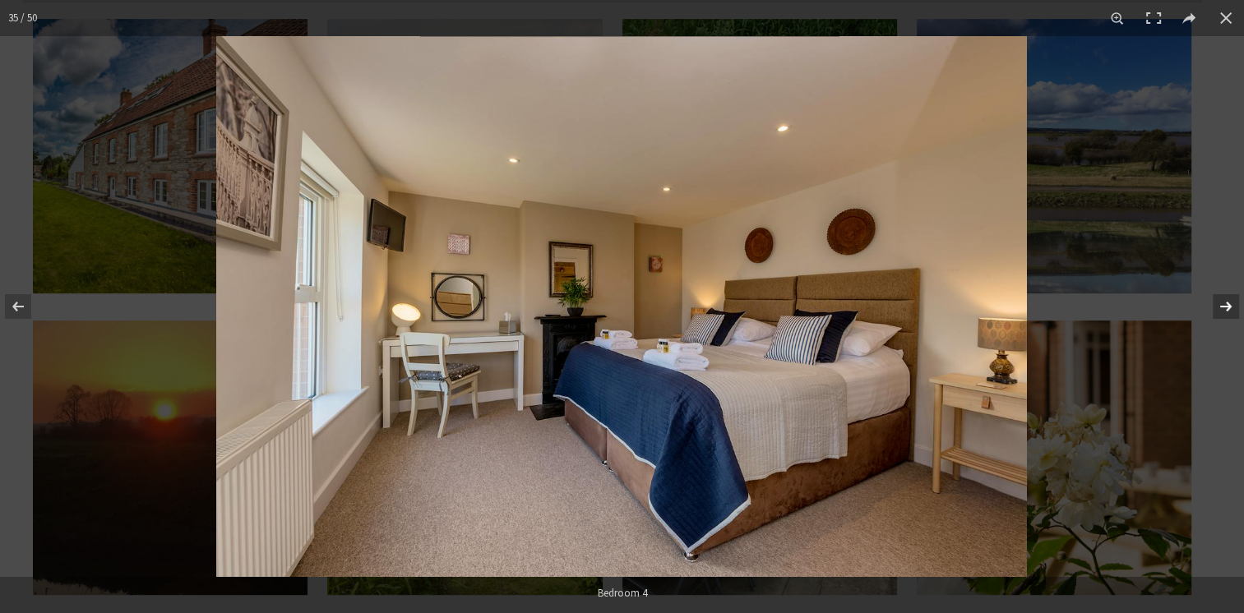
click at [1224, 310] on button at bounding box center [1215, 307] width 58 height 82
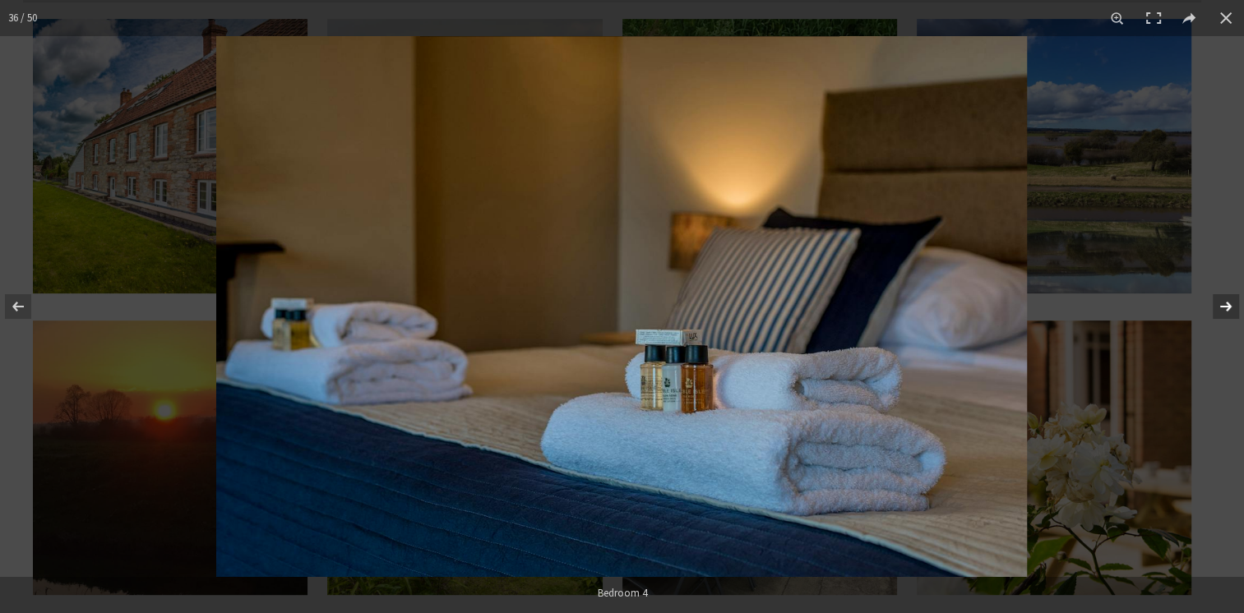
click at [1229, 308] on button at bounding box center [1215, 307] width 58 height 82
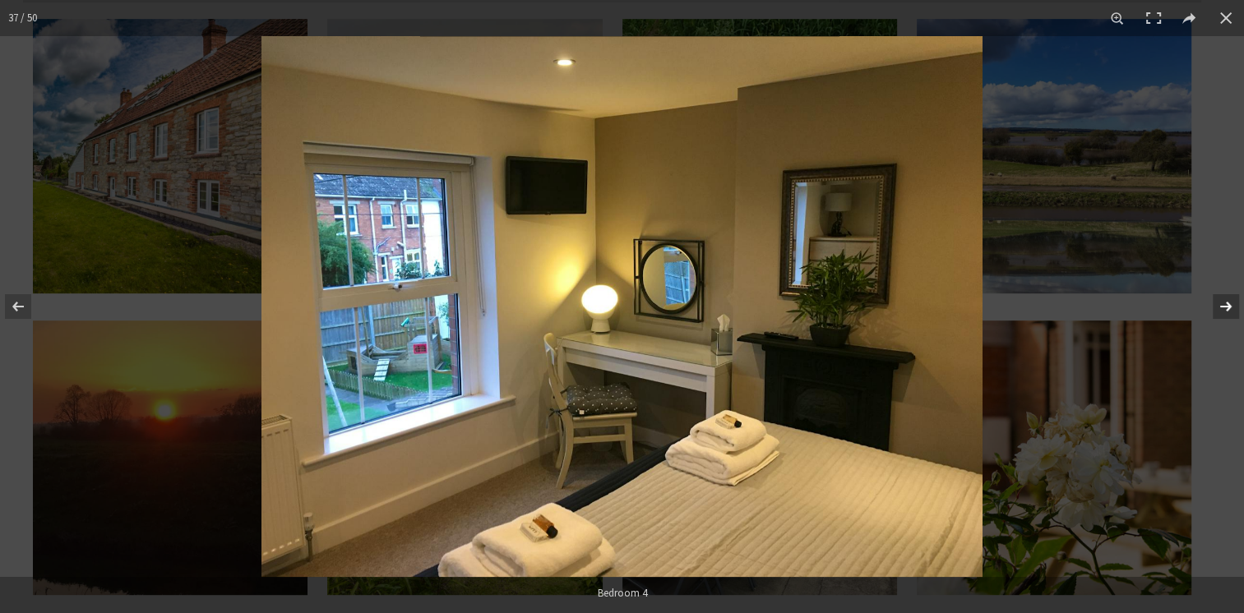
click at [1235, 304] on button at bounding box center [1215, 307] width 58 height 82
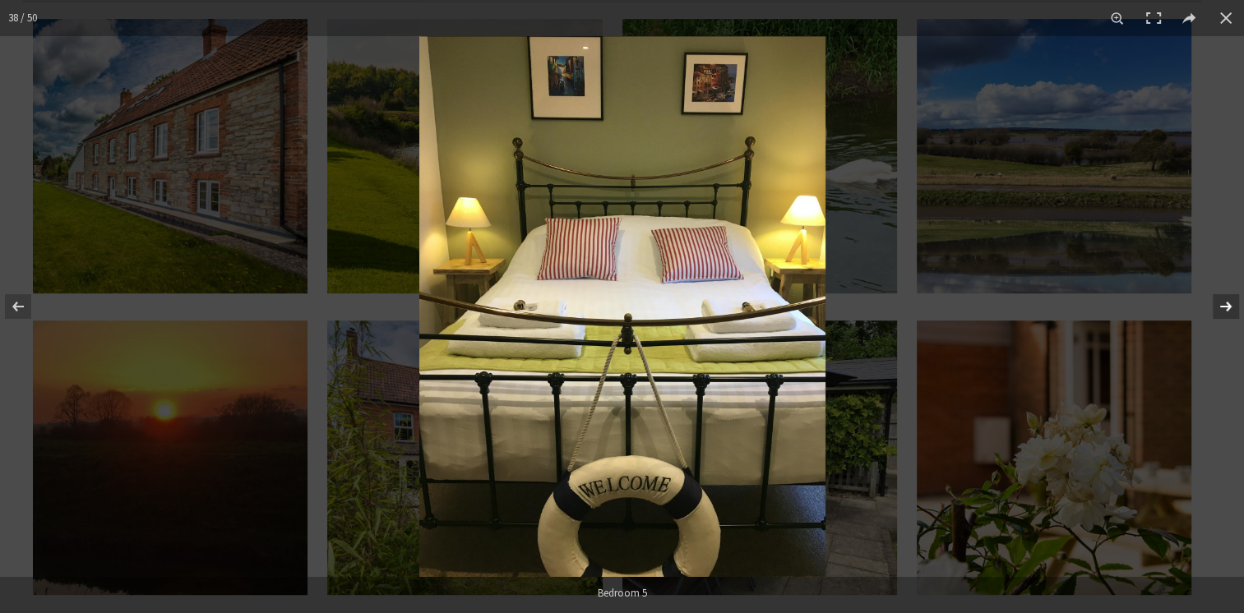
click at [1237, 304] on button at bounding box center [1215, 307] width 58 height 82
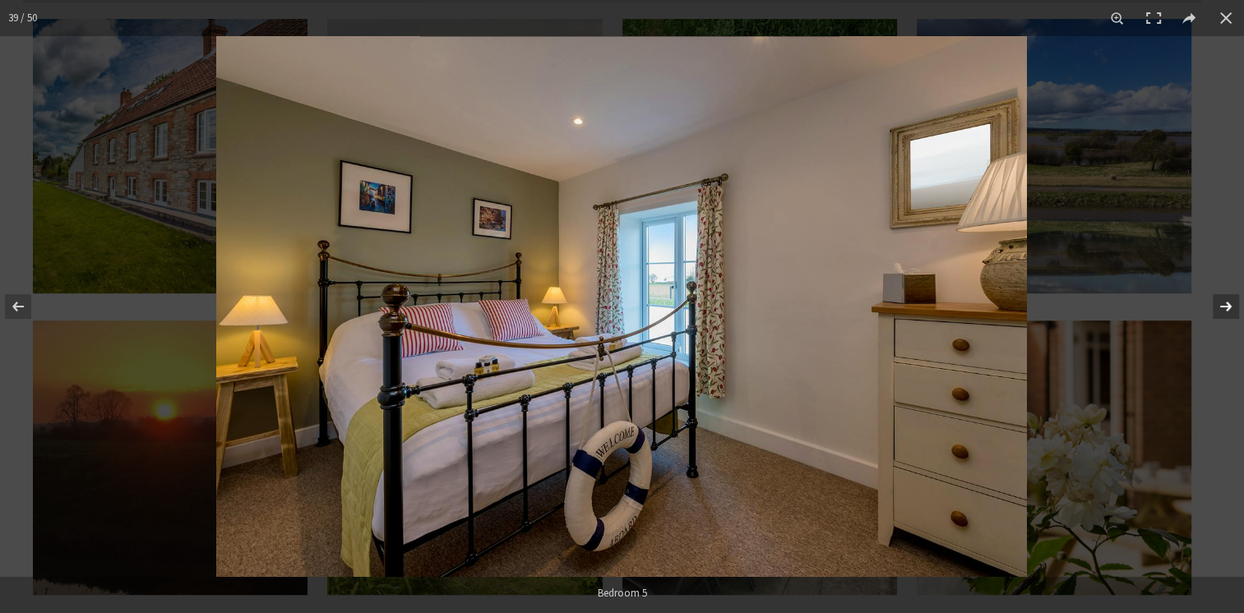
click at [1240, 302] on button at bounding box center [1215, 307] width 58 height 82
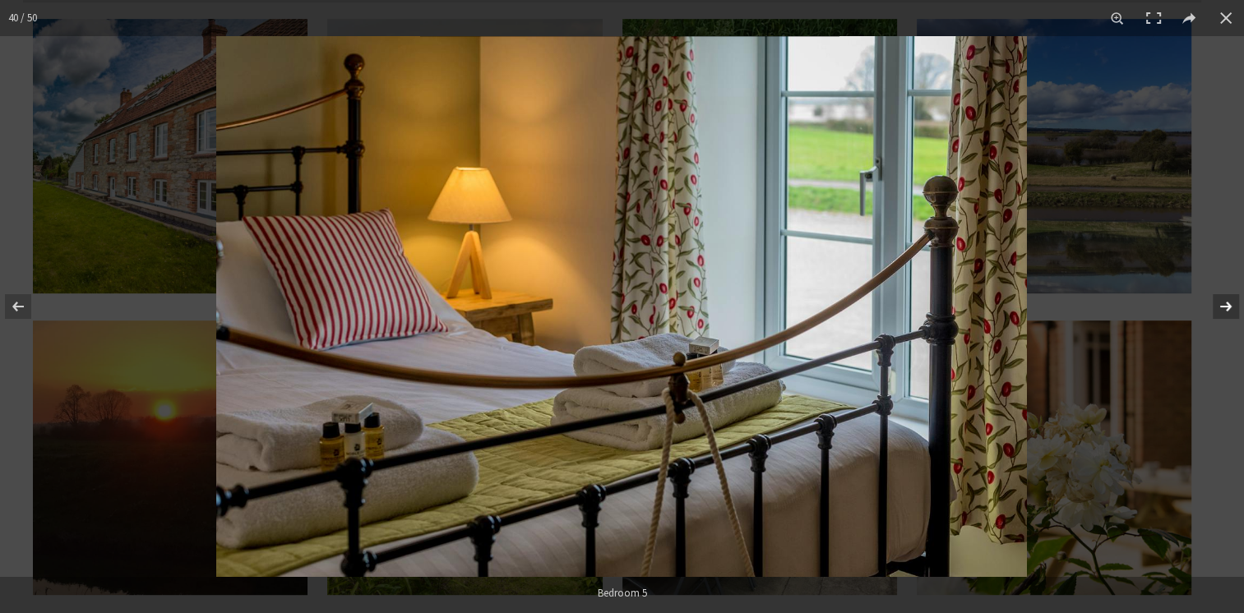
click at [1237, 298] on button at bounding box center [1215, 307] width 58 height 82
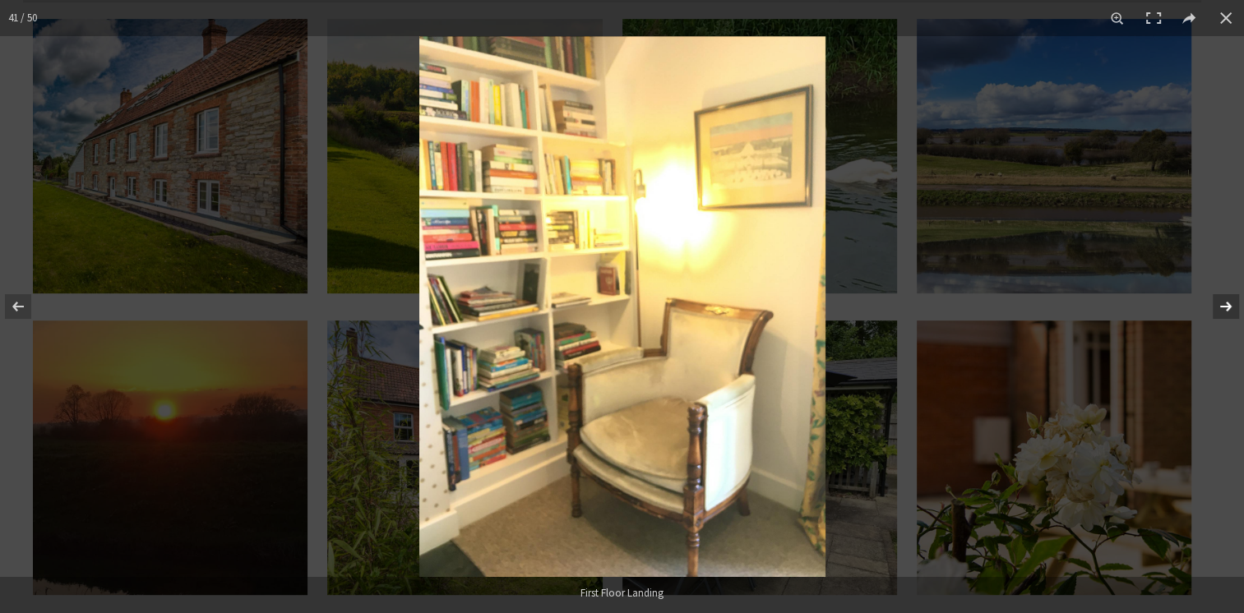
click at [1234, 300] on button at bounding box center [1215, 307] width 58 height 82
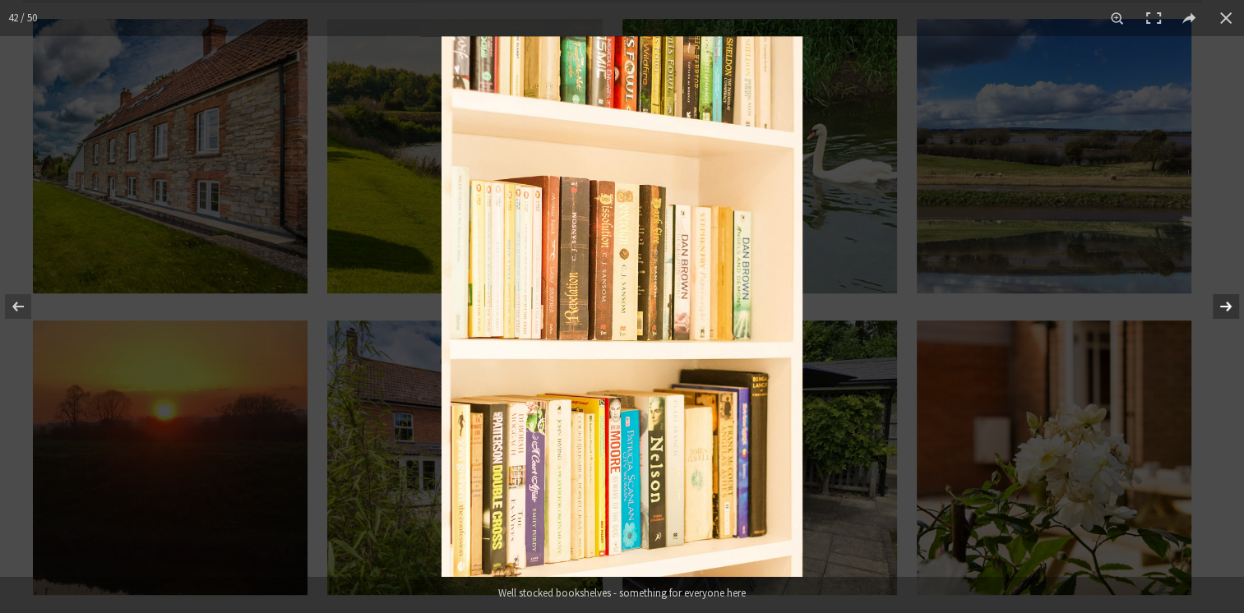
click at [1237, 303] on button at bounding box center [1215, 307] width 58 height 82
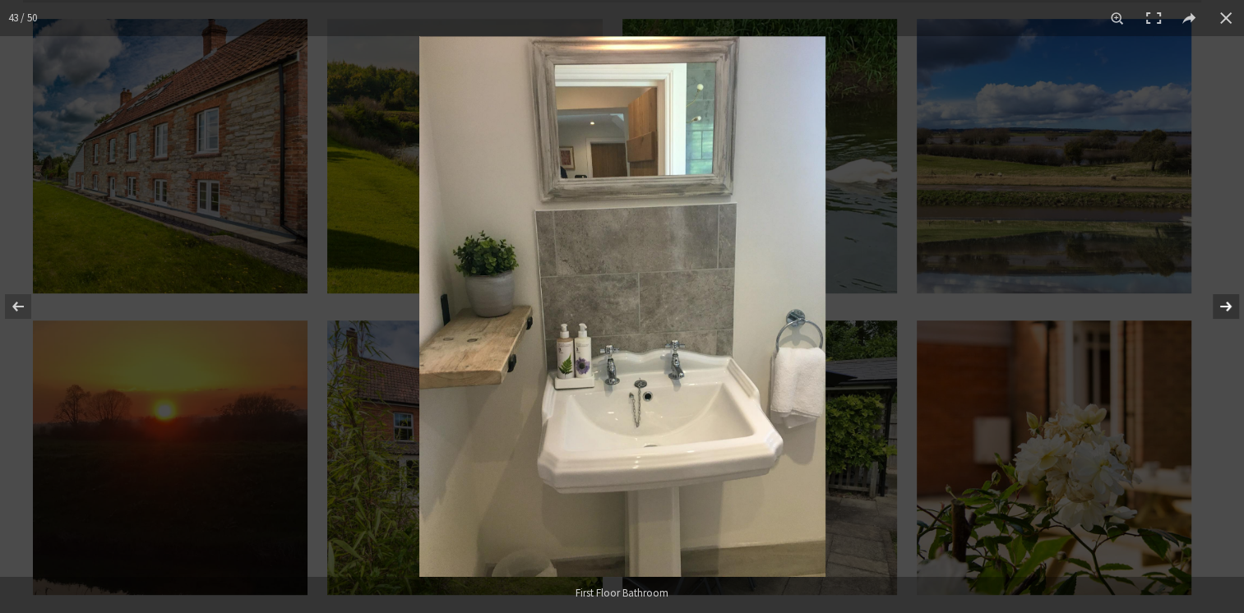
click at [1243, 303] on button at bounding box center [1215, 307] width 58 height 82
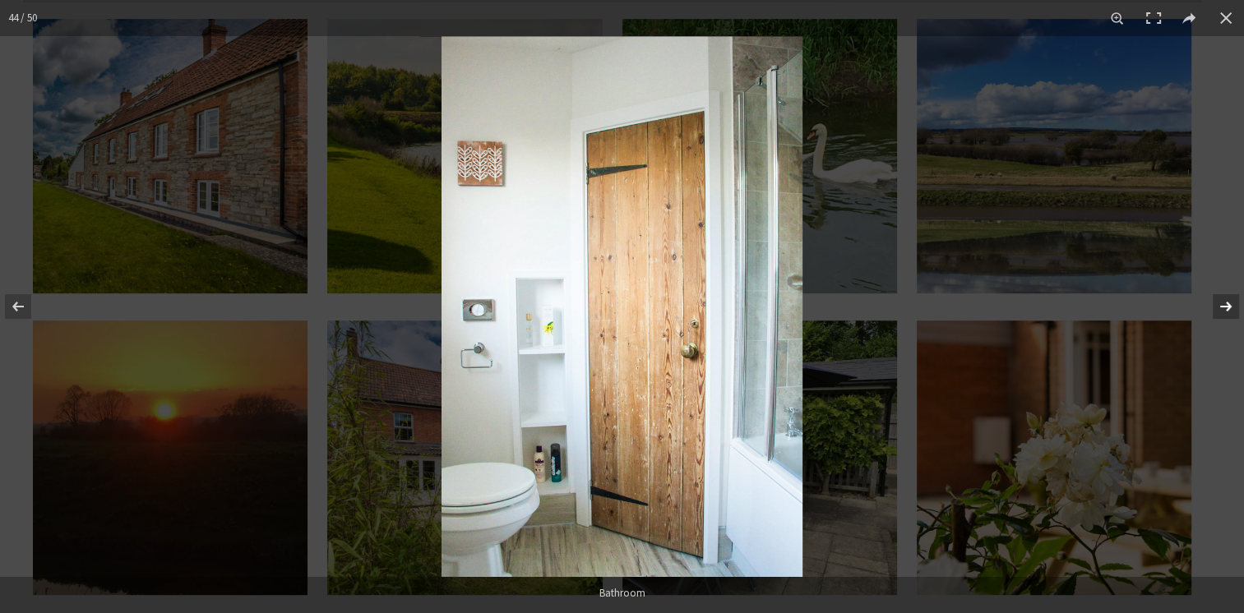
click at [1233, 303] on button at bounding box center [1215, 307] width 58 height 82
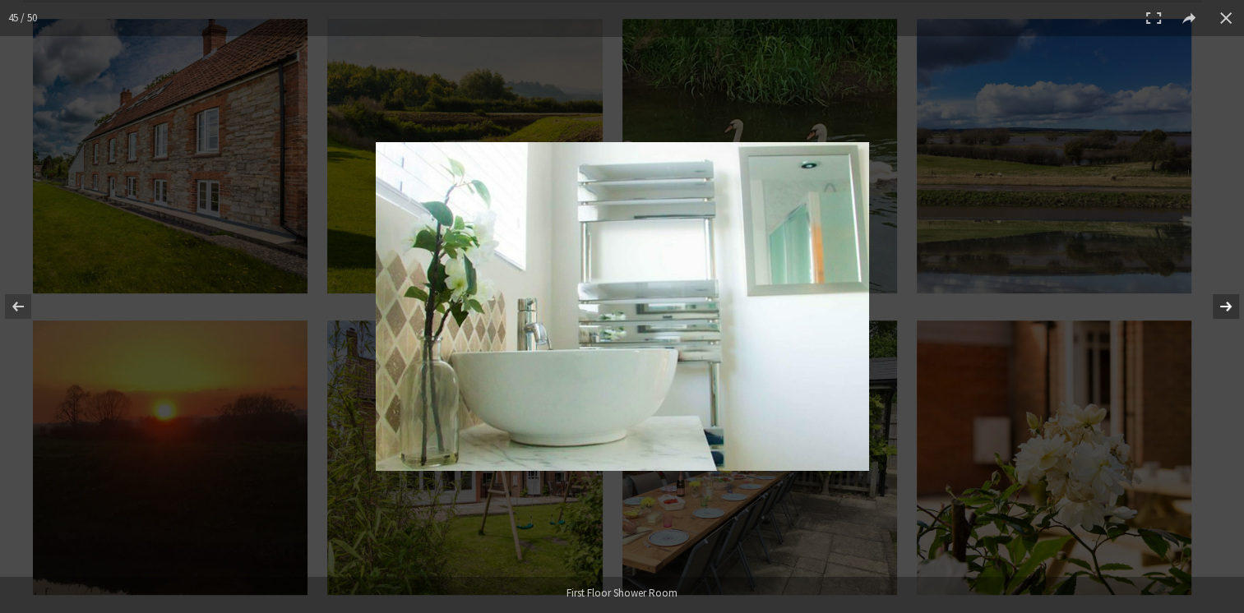
click at [1233, 306] on button at bounding box center [1215, 307] width 58 height 82
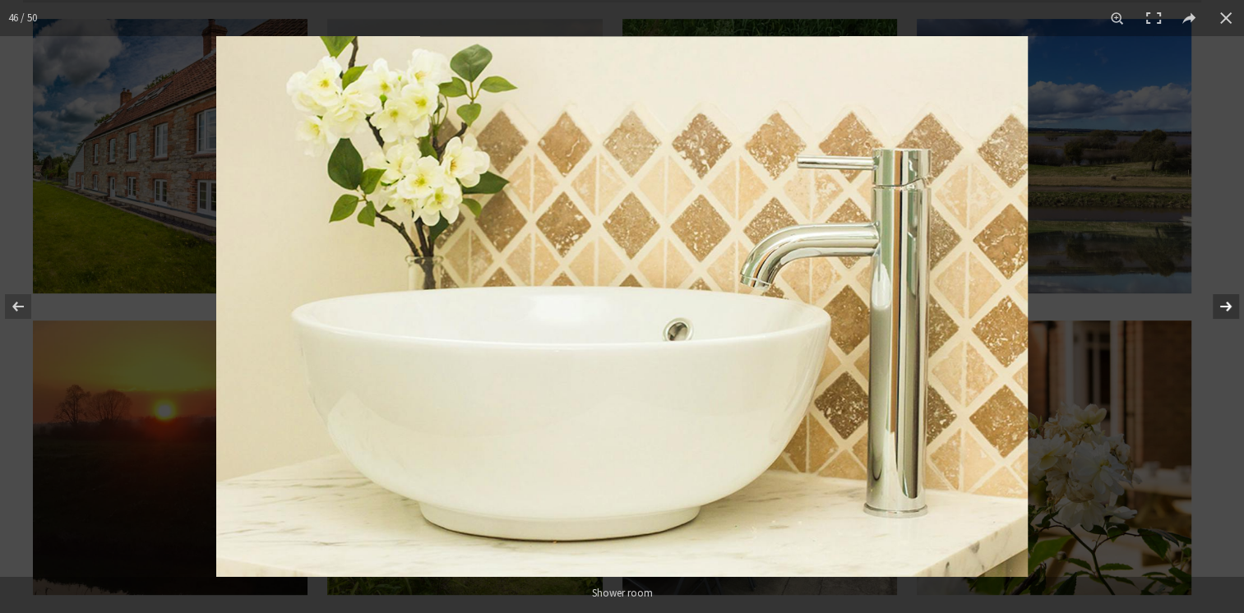
click at [1237, 304] on button at bounding box center [1215, 307] width 58 height 82
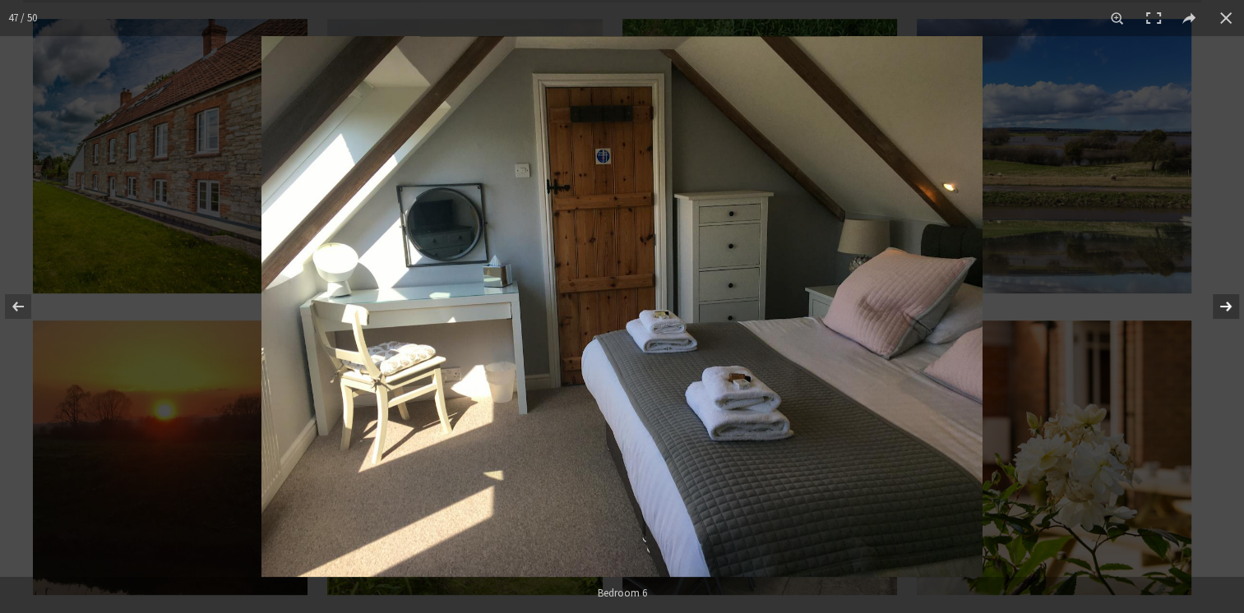
click at [1233, 303] on button at bounding box center [1215, 307] width 58 height 82
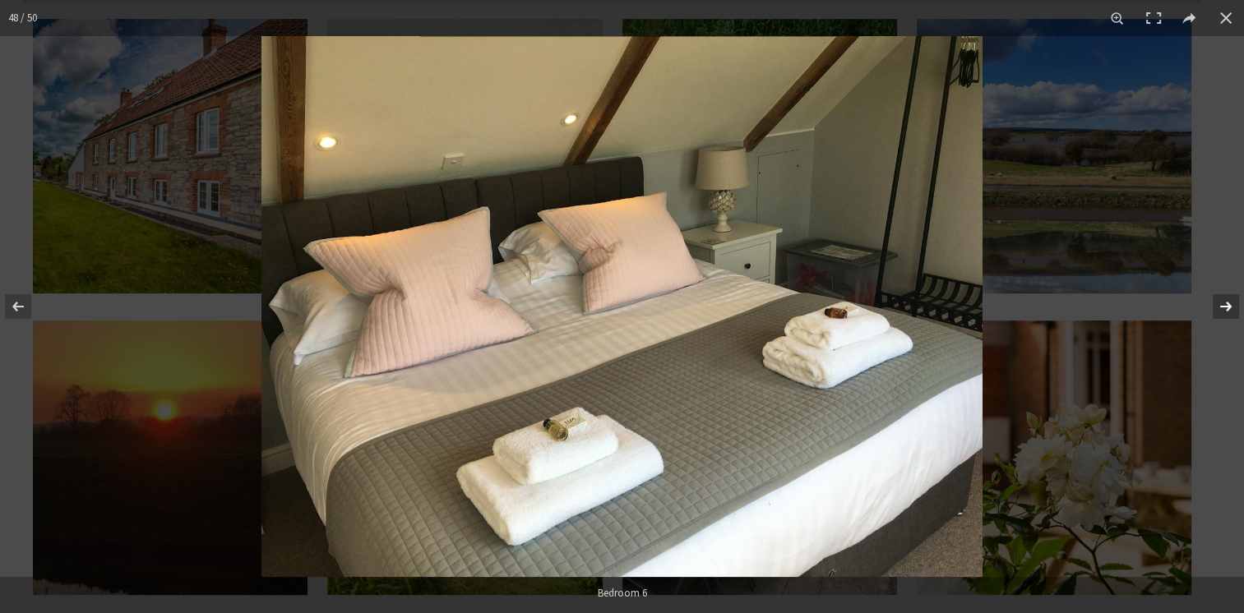
click at [1232, 303] on button at bounding box center [1215, 307] width 58 height 82
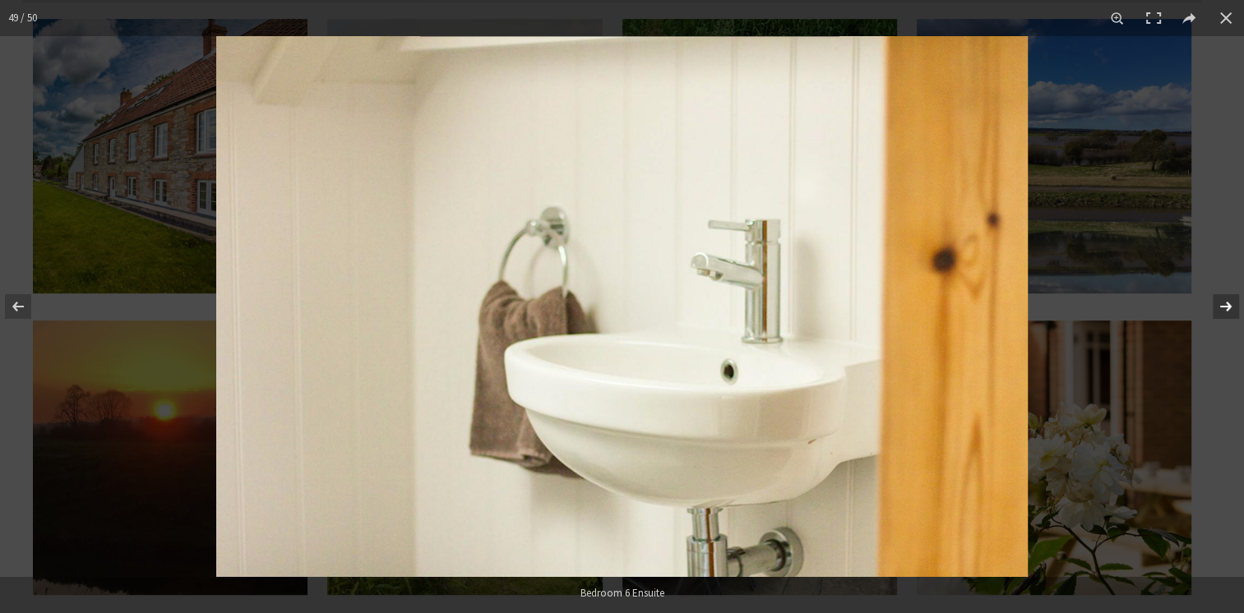
click at [1223, 306] on button at bounding box center [1215, 307] width 58 height 82
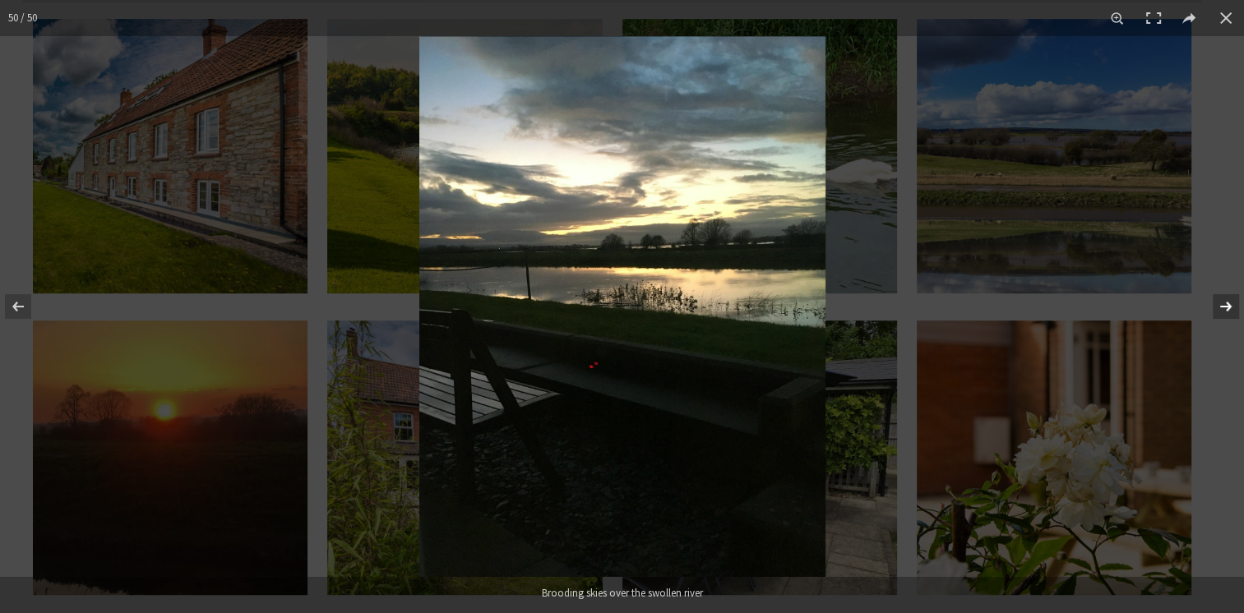
click at [1237, 306] on button at bounding box center [1215, 307] width 58 height 82
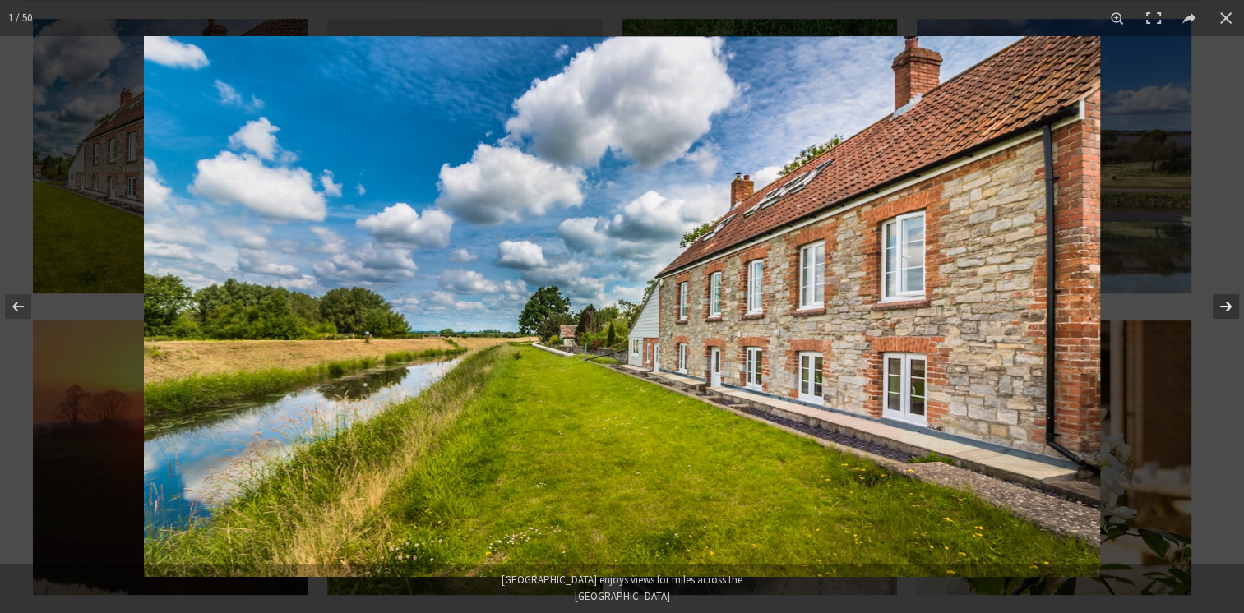
click at [1219, 312] on button at bounding box center [1215, 307] width 58 height 82
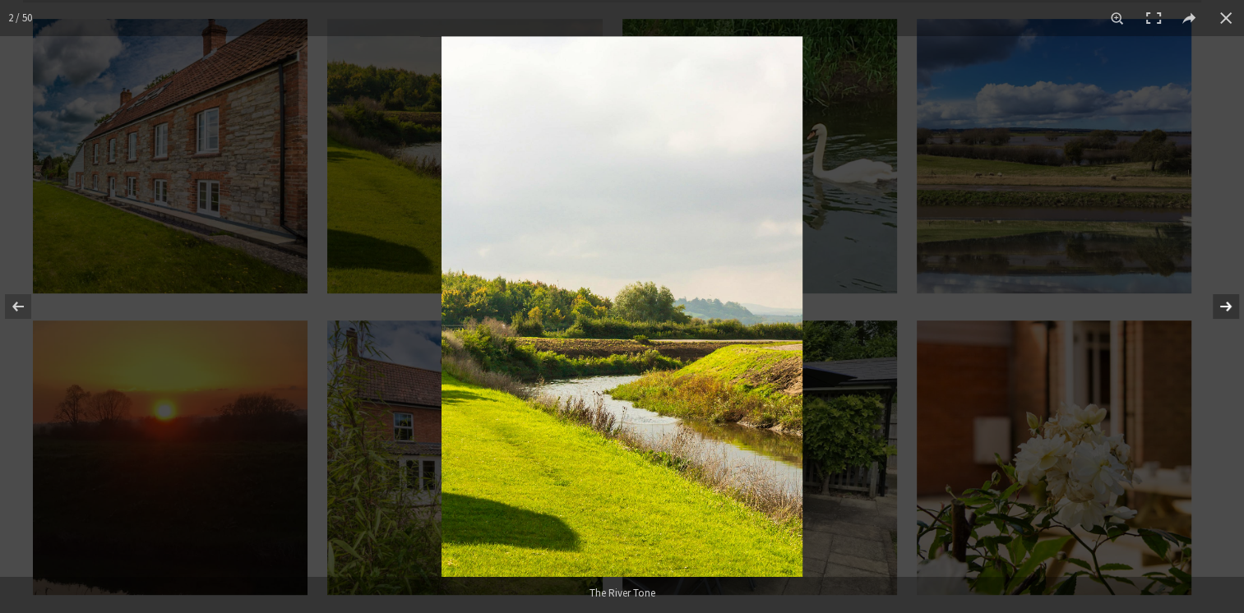
click at [1214, 22] on button at bounding box center [1226, 18] width 36 height 36
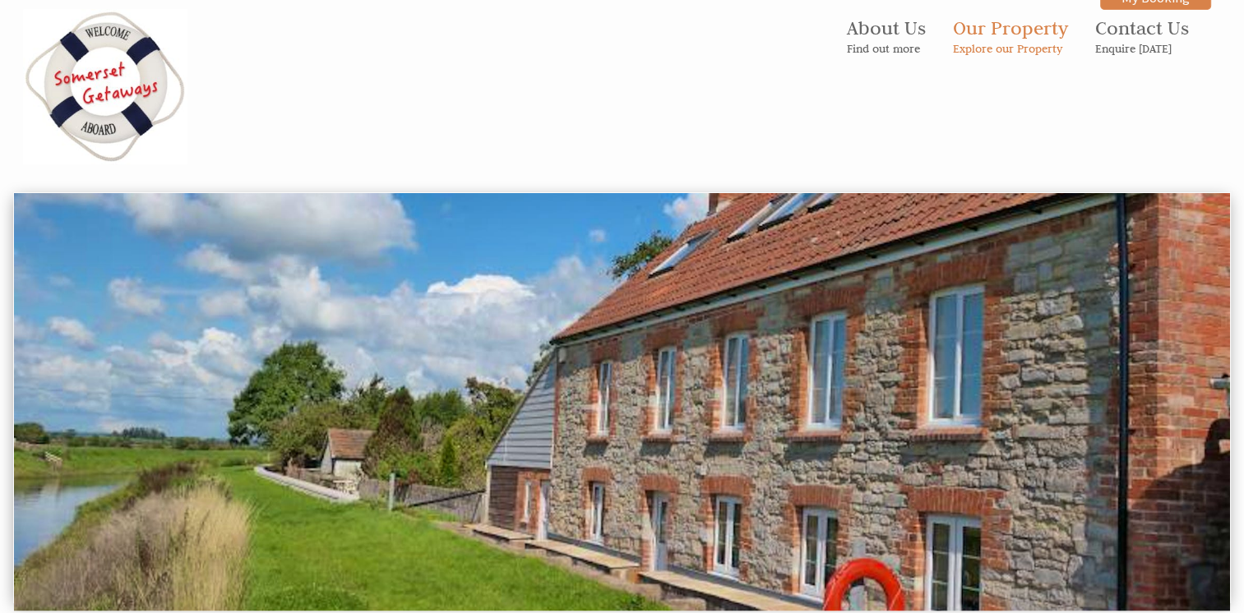
scroll to position [0, 0]
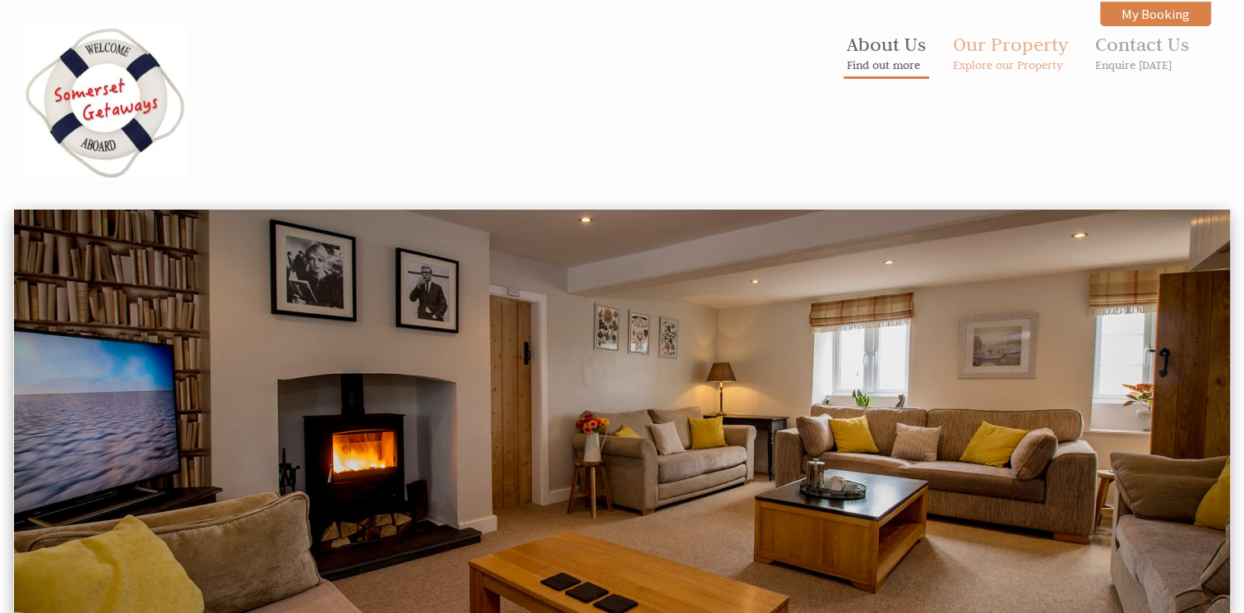
click at [893, 53] on link "About Us Find out more" at bounding box center [886, 52] width 79 height 40
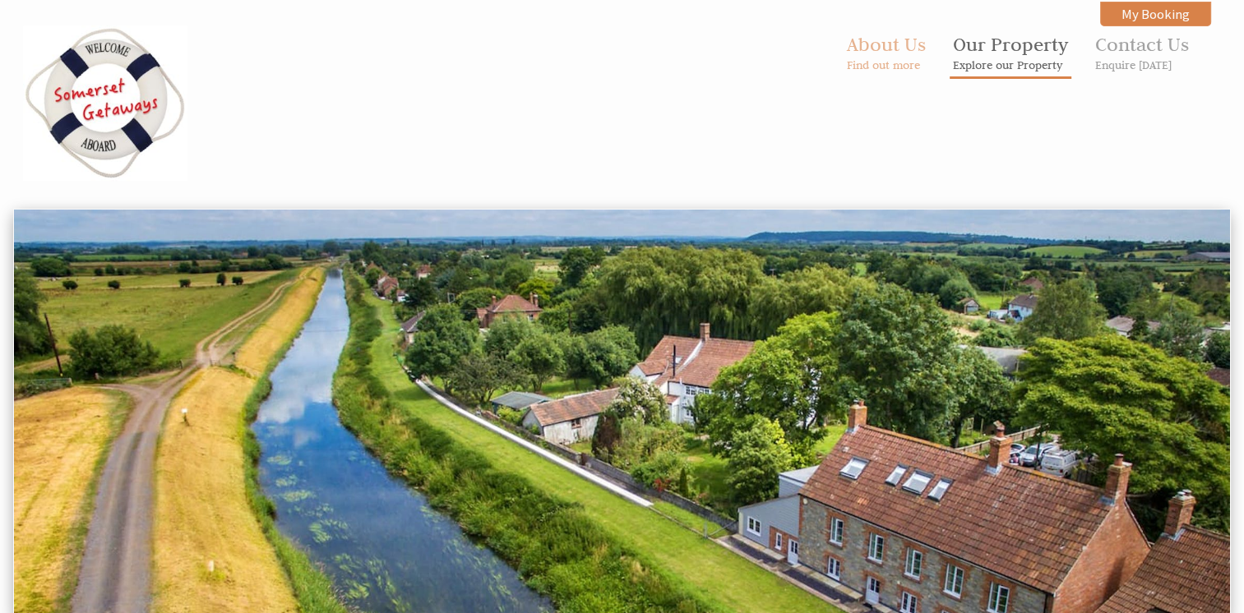
click at [1008, 49] on link "Our Property Explore our Property" at bounding box center [1010, 52] width 115 height 40
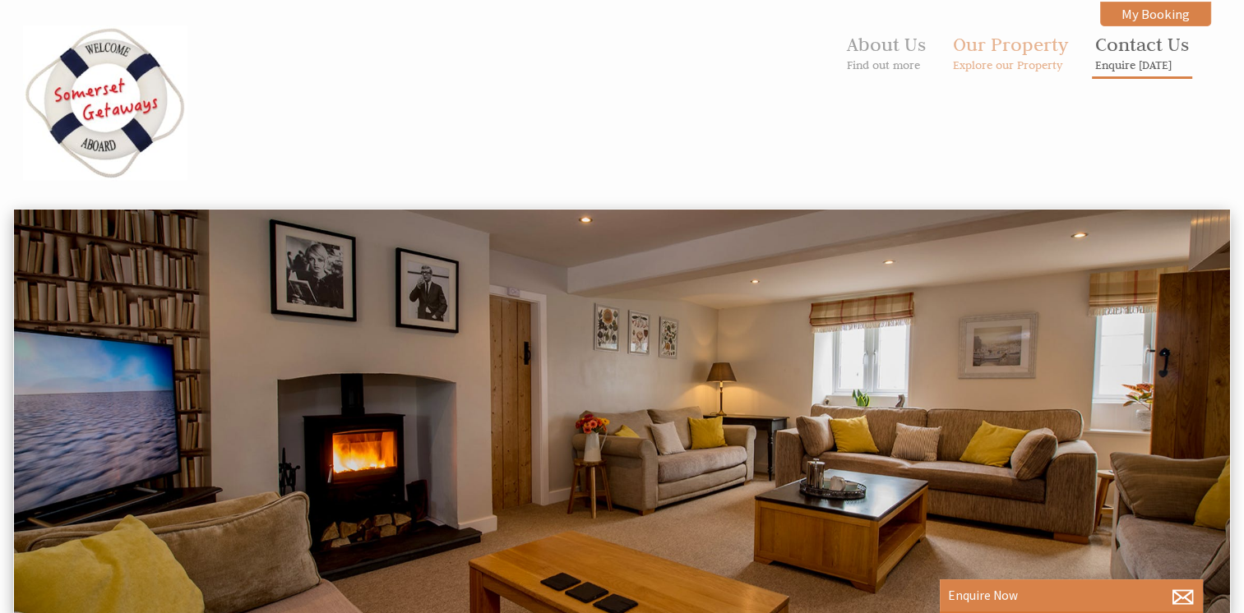
click at [1141, 59] on small "Enquire [DATE]" at bounding box center [1142, 65] width 94 height 15
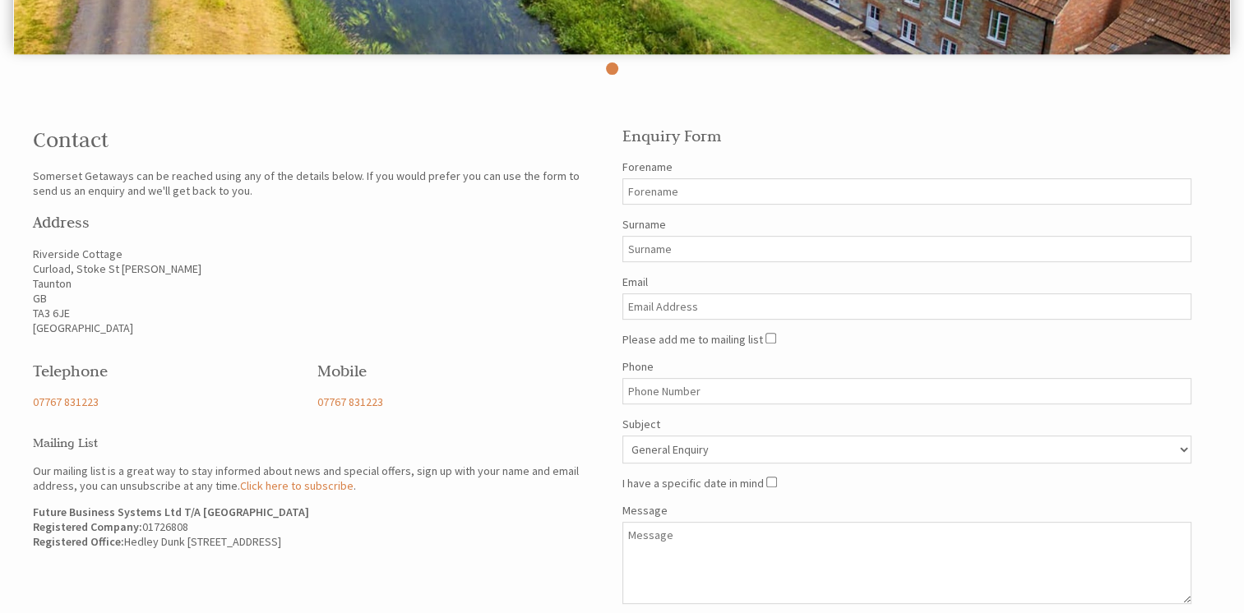
scroll to position [570, 0]
